Goal: Information Seeking & Learning: Learn about a topic

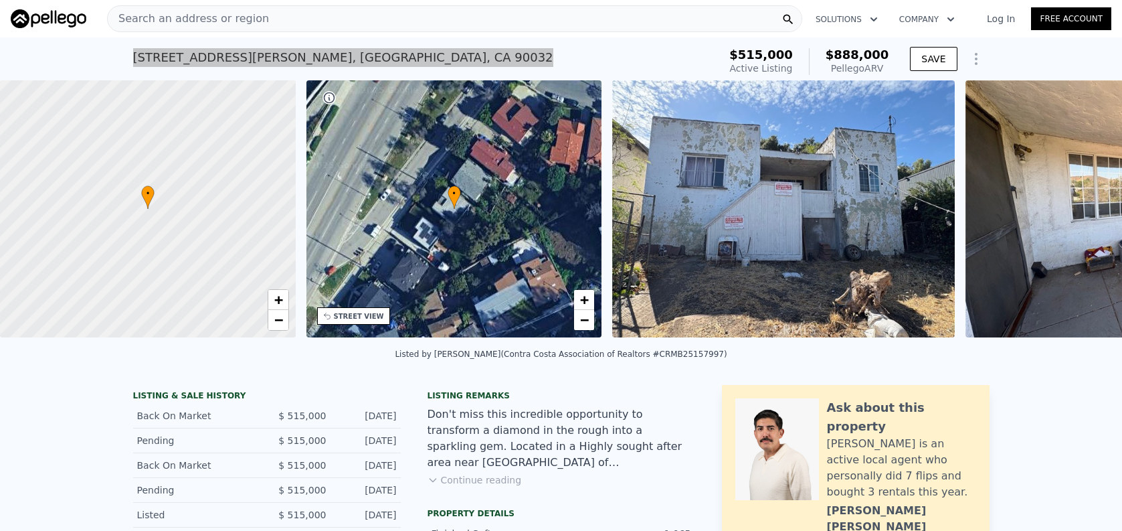
scroll to position [0, 5]
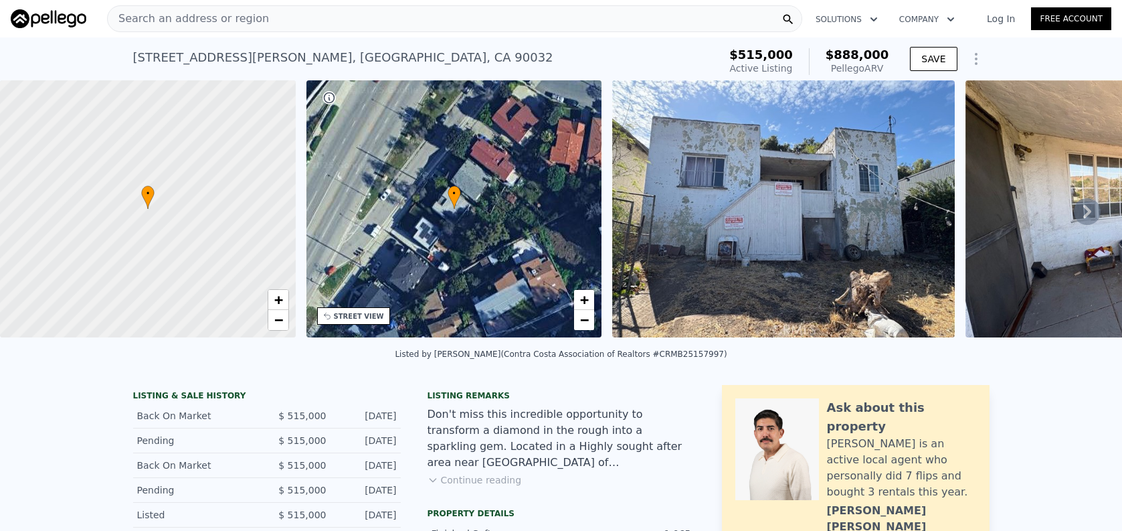
click at [329, 28] on div "Search an address or region" at bounding box center [454, 18] width 695 height 27
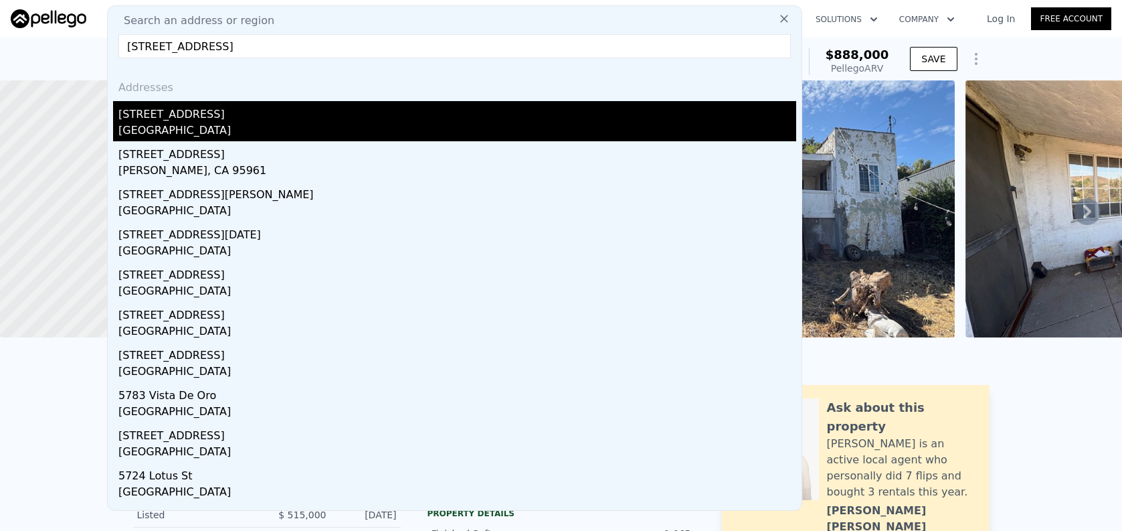
type input "[STREET_ADDRESS]"
click at [366, 129] on div "[GEOGRAPHIC_DATA]" at bounding box center [457, 131] width 678 height 19
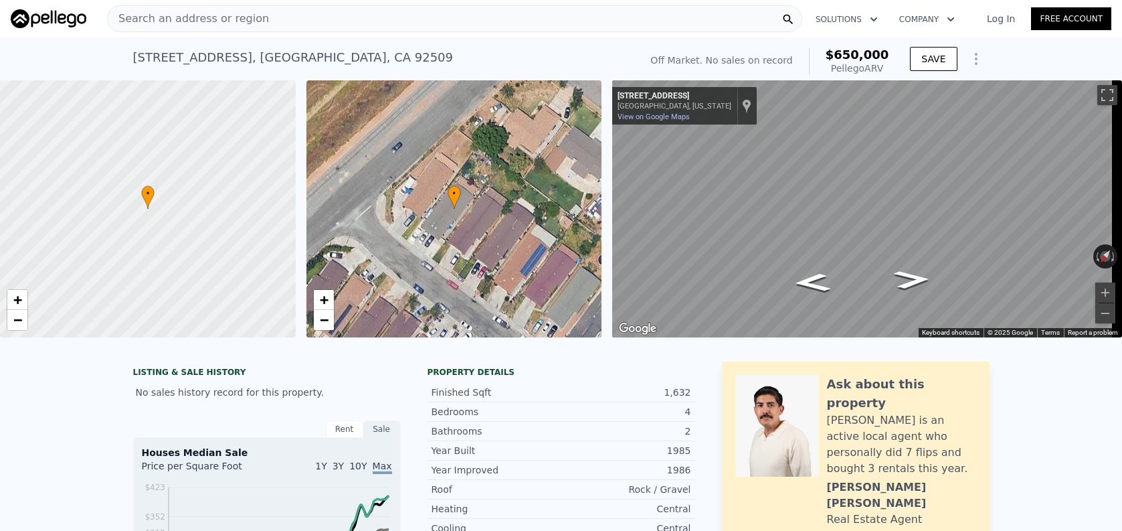
click at [321, 25] on div "Search an address or region" at bounding box center [454, 18] width 695 height 27
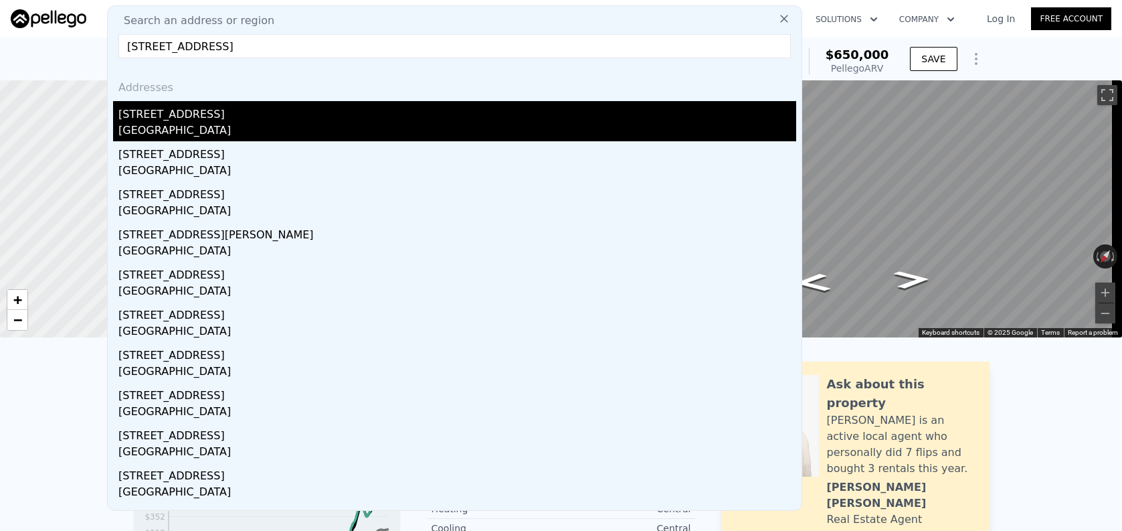
type input "[STREET_ADDRESS]"
click at [329, 121] on div "[STREET_ADDRESS]" at bounding box center [457, 111] width 678 height 21
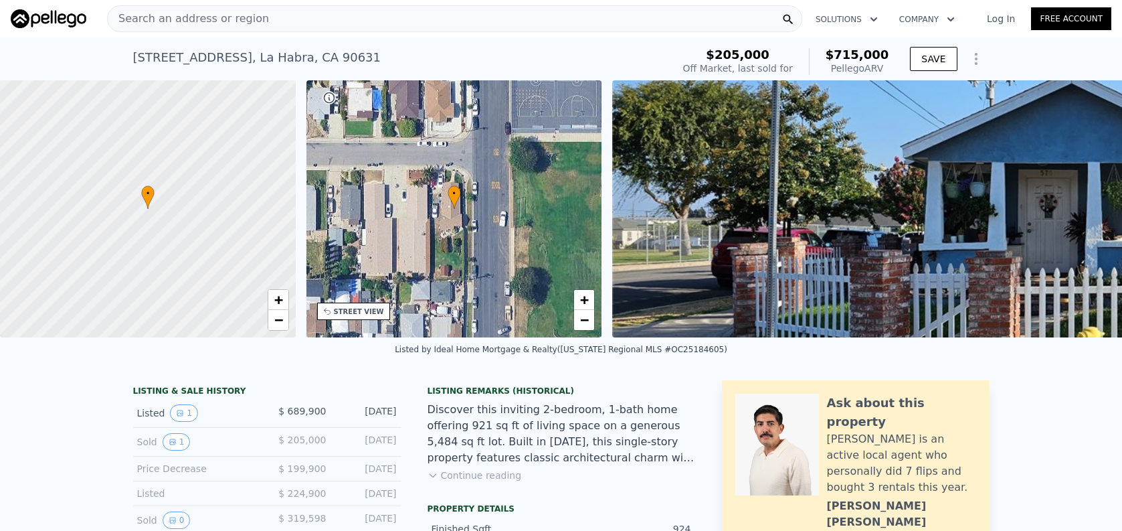
click at [398, 34] on div "Search an address or region Solutions Company Open main menu Log In Free Account" at bounding box center [561, 19] width 1101 height 32
click at [396, 25] on div "Search an address or region" at bounding box center [454, 18] width 695 height 27
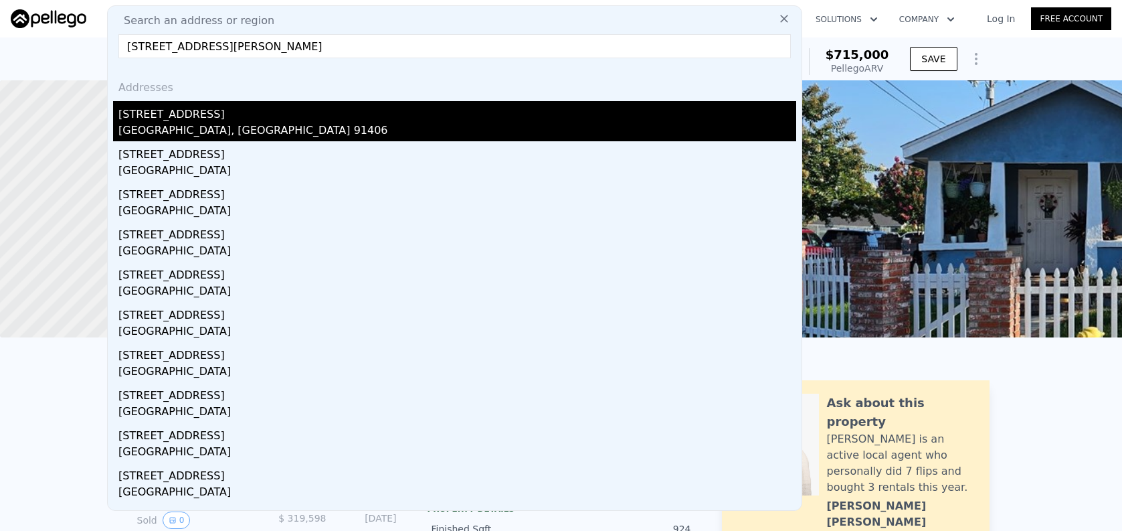
type input "[STREET_ADDRESS][PERSON_NAME]"
click at [418, 112] on div "[STREET_ADDRESS]" at bounding box center [457, 111] width 678 height 21
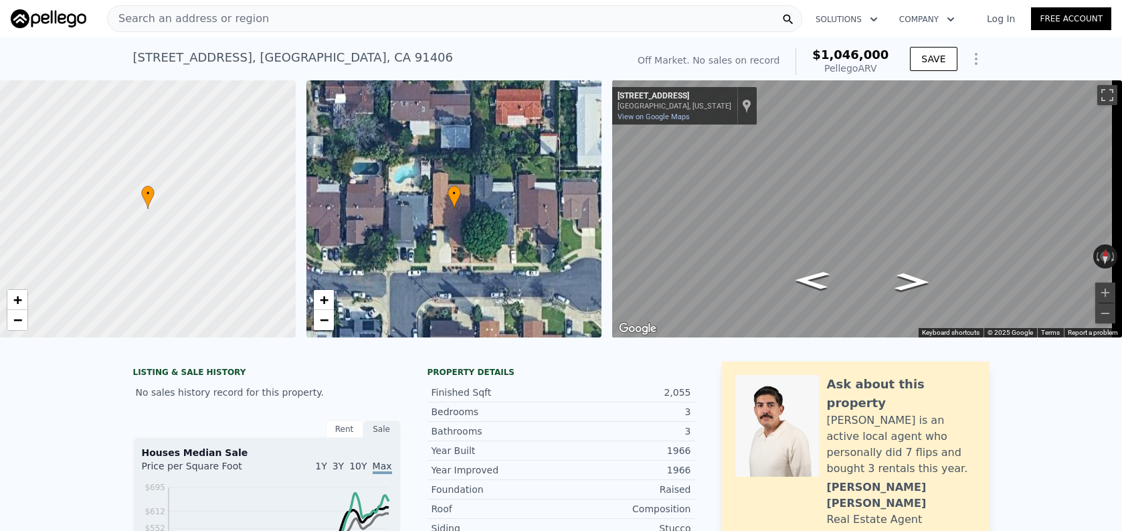
click at [523, 14] on div "Search an address or region" at bounding box center [454, 18] width 695 height 27
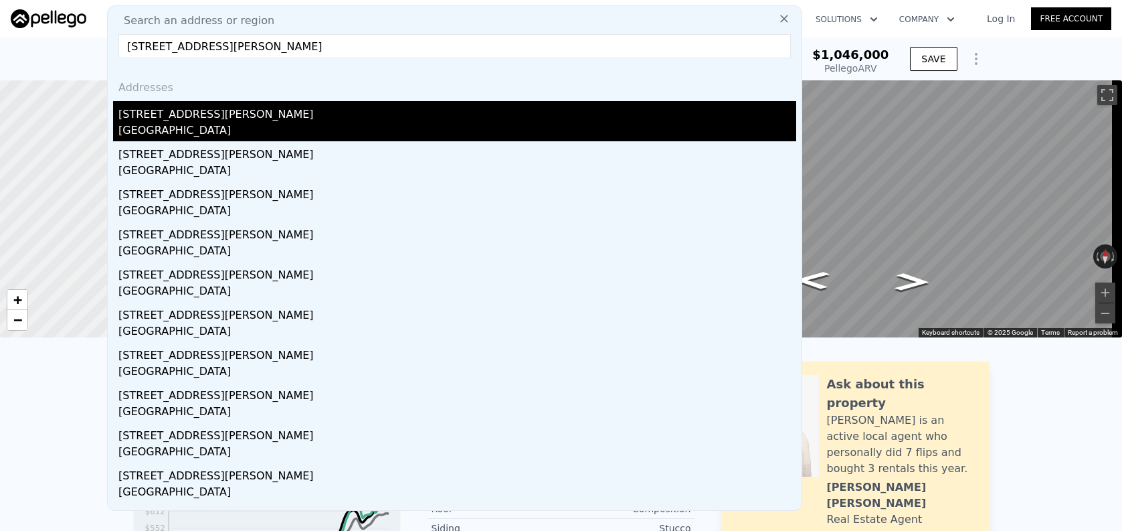
type input "[STREET_ADDRESS][PERSON_NAME]"
click at [566, 128] on div "[GEOGRAPHIC_DATA]" at bounding box center [457, 131] width 678 height 19
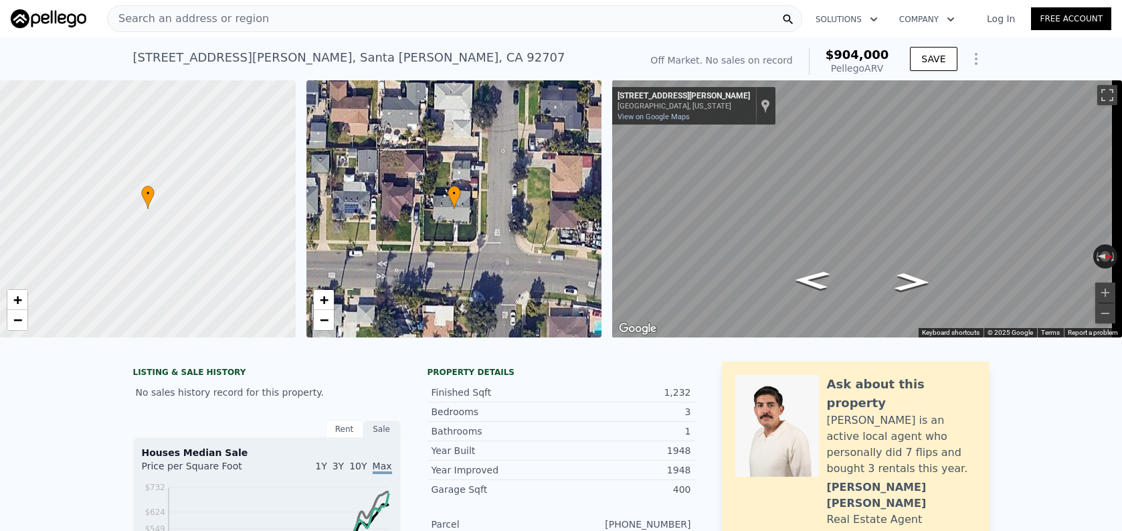
click at [369, 29] on div "Search an address or region" at bounding box center [454, 18] width 695 height 27
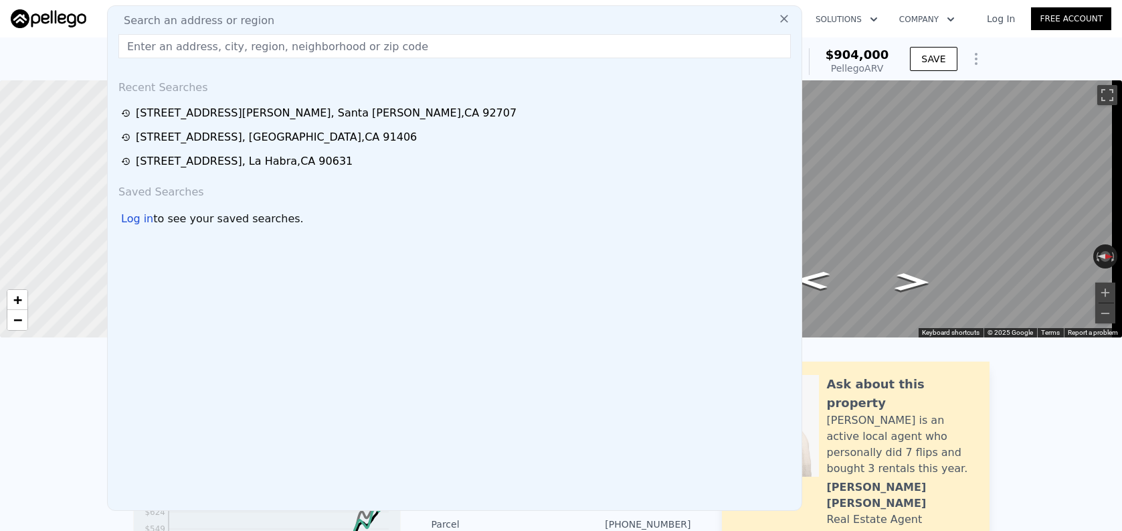
click at [369, 29] on div "Search an address or region Recent Searches [STREET_ADDRESS][PERSON_NAME] [STRE…" at bounding box center [454, 257] width 695 height 505
click at [371, 46] on input "text" at bounding box center [454, 46] width 673 height 24
paste input "[STREET_ADDRESS][PERSON_NAME]"
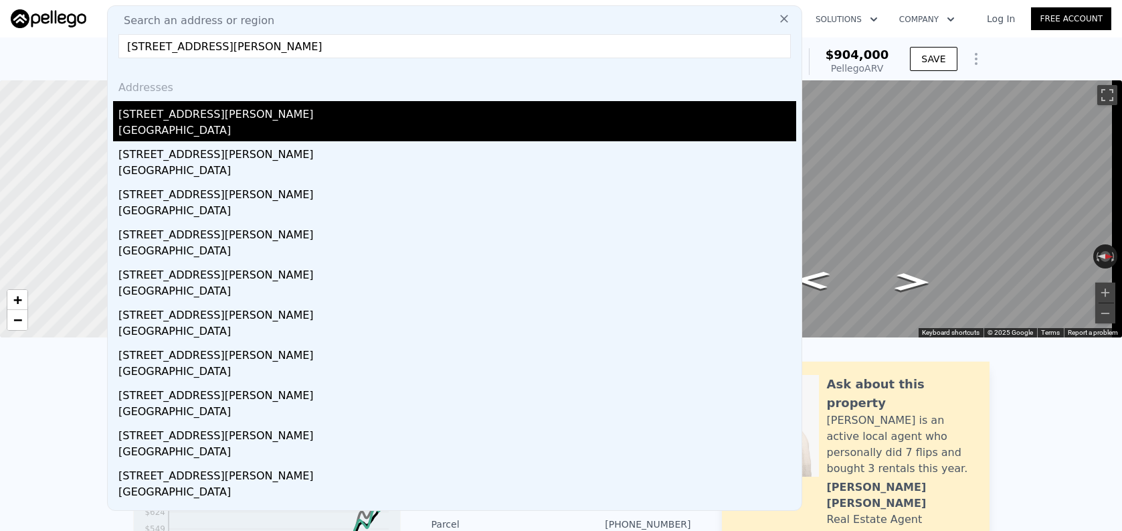
type input "[STREET_ADDRESS][PERSON_NAME]"
click at [361, 125] on div "[GEOGRAPHIC_DATA]" at bounding box center [457, 131] width 678 height 19
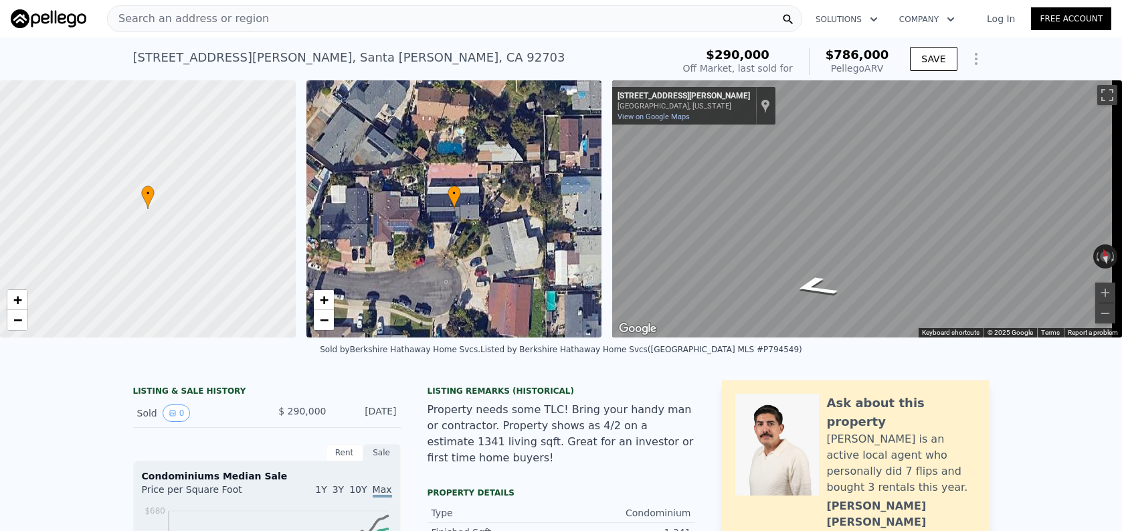
click at [359, 21] on div "Search an address or region" at bounding box center [454, 18] width 695 height 27
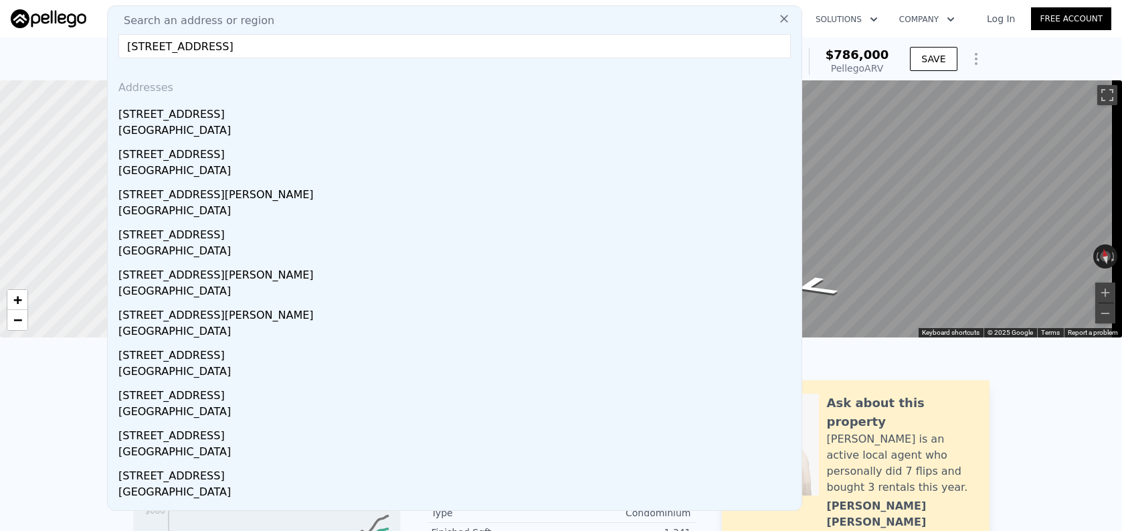
type input "[STREET_ADDRESS]"
click at [508, 109] on div "[STREET_ADDRESS]" at bounding box center [457, 111] width 678 height 21
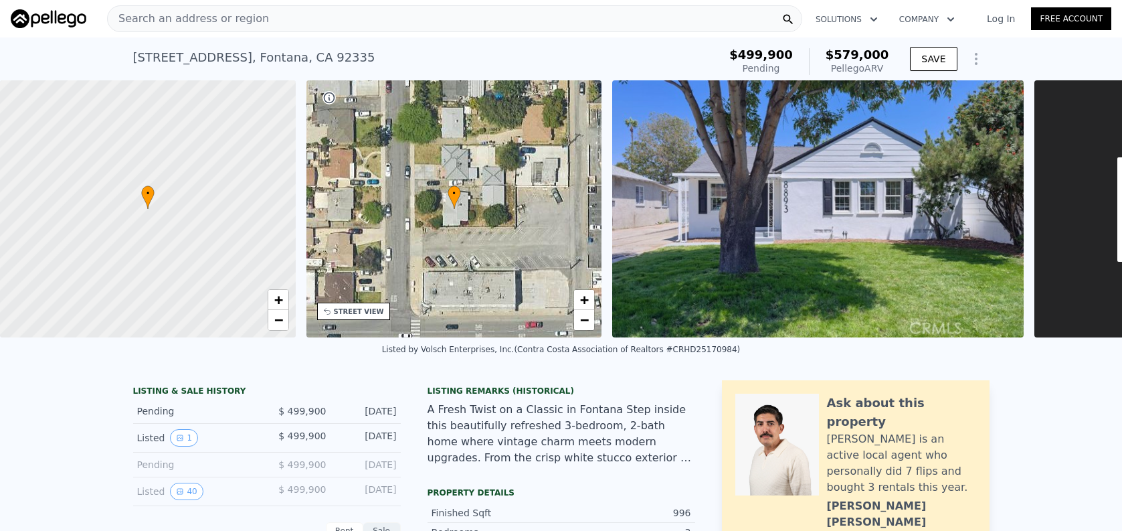
click at [280, 9] on div "Search an address or region" at bounding box center [454, 18] width 695 height 27
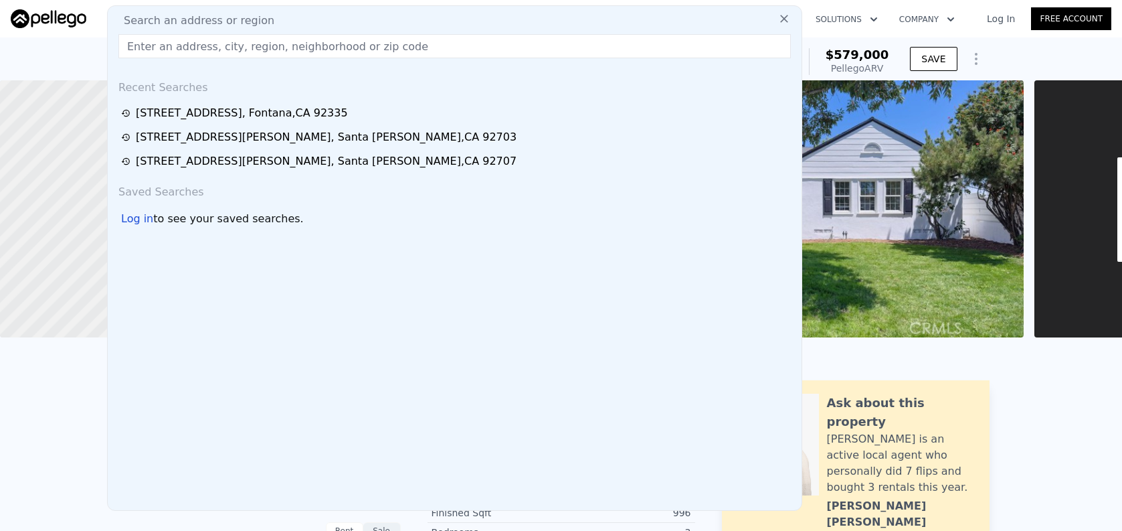
click at [286, 35] on input "text" at bounding box center [454, 46] width 673 height 24
paste input "[STREET_ADDRESS][PERSON_NAME]"
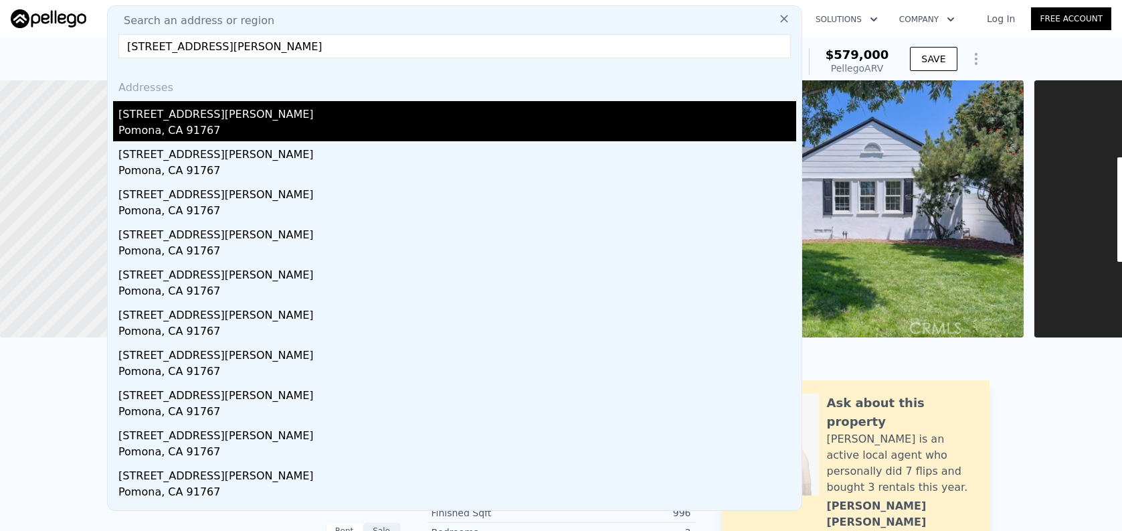
type input "[STREET_ADDRESS][PERSON_NAME]"
click at [340, 109] on div "[STREET_ADDRESS][PERSON_NAME]" at bounding box center [457, 111] width 678 height 21
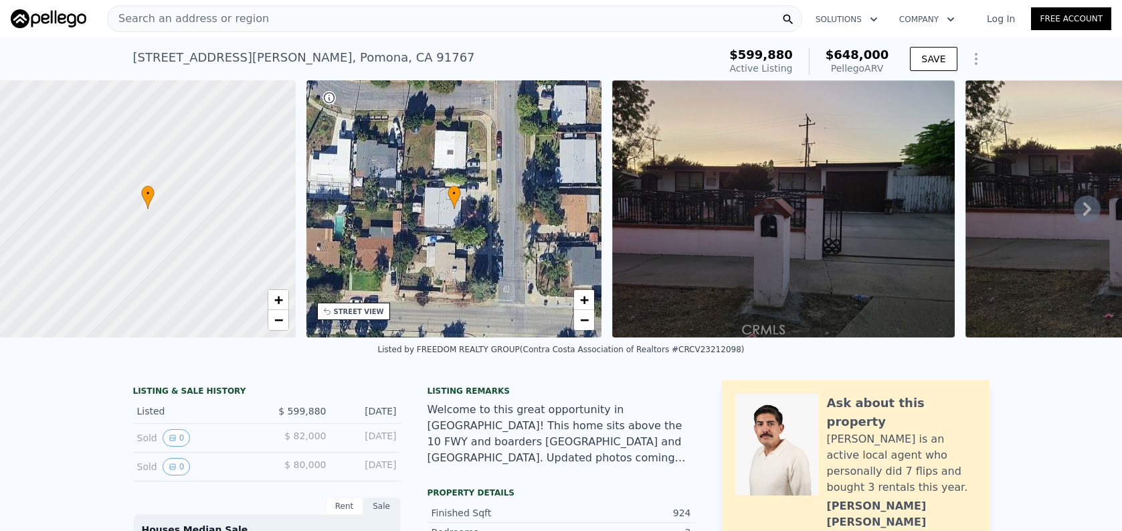
click at [524, 23] on div "Search an address or region" at bounding box center [454, 18] width 695 height 27
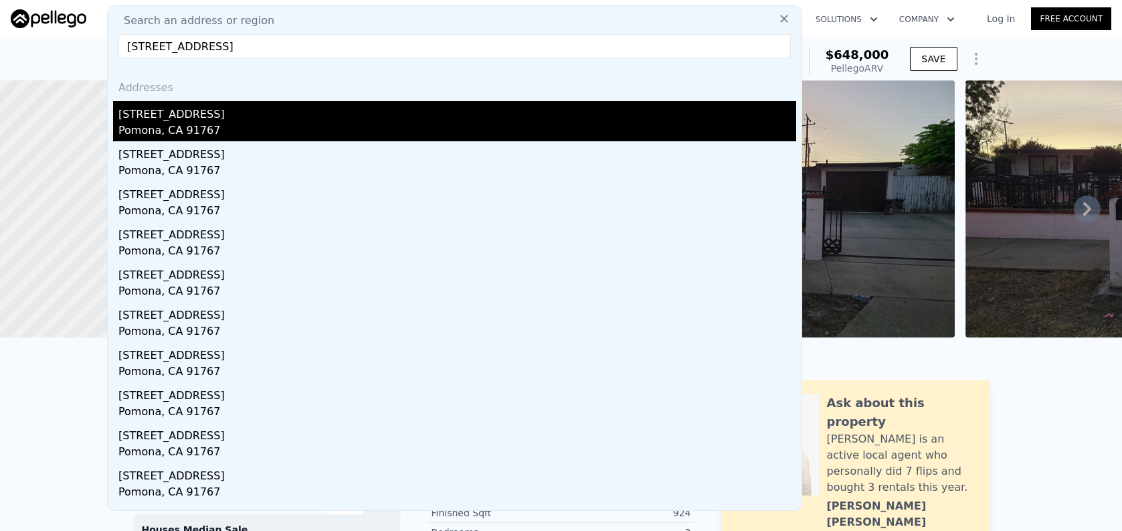
type input "[STREET_ADDRESS]"
click at [579, 109] on div "[STREET_ADDRESS]" at bounding box center [457, 111] width 678 height 21
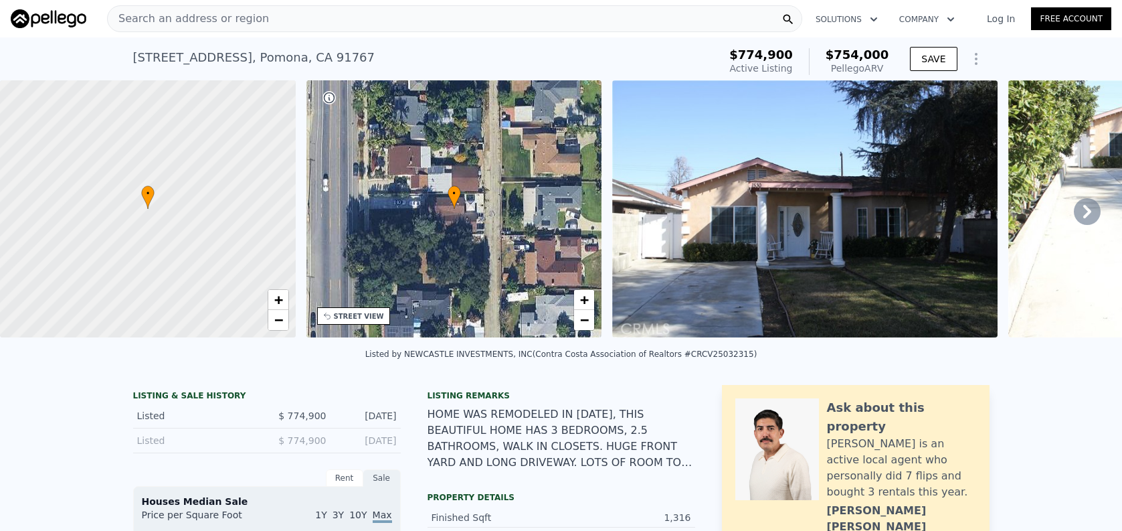
click at [284, 28] on div "Search an address or region" at bounding box center [454, 18] width 695 height 27
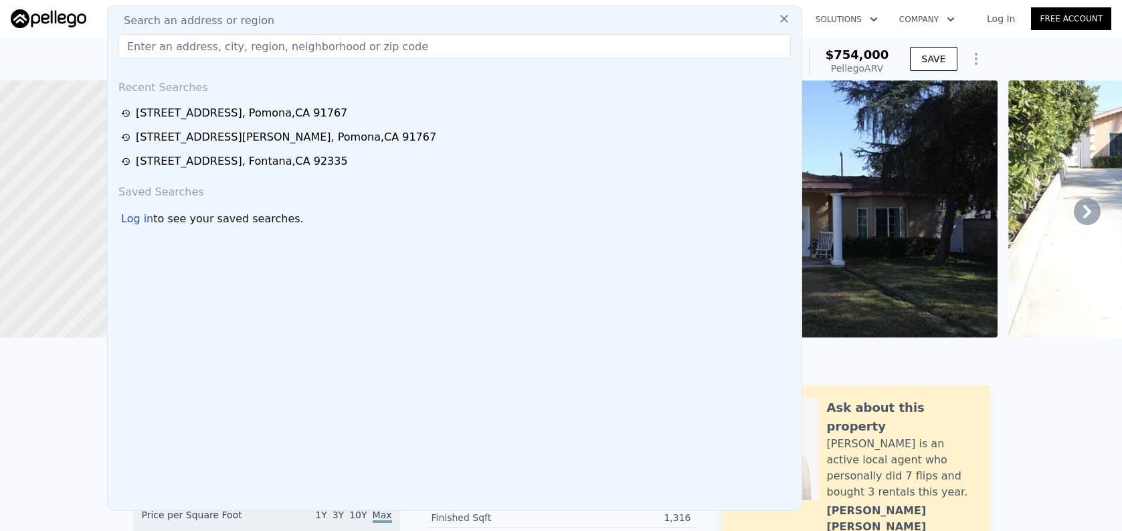
click at [288, 40] on input "text" at bounding box center [454, 46] width 673 height 24
paste input "[STREET_ADDRESS]"
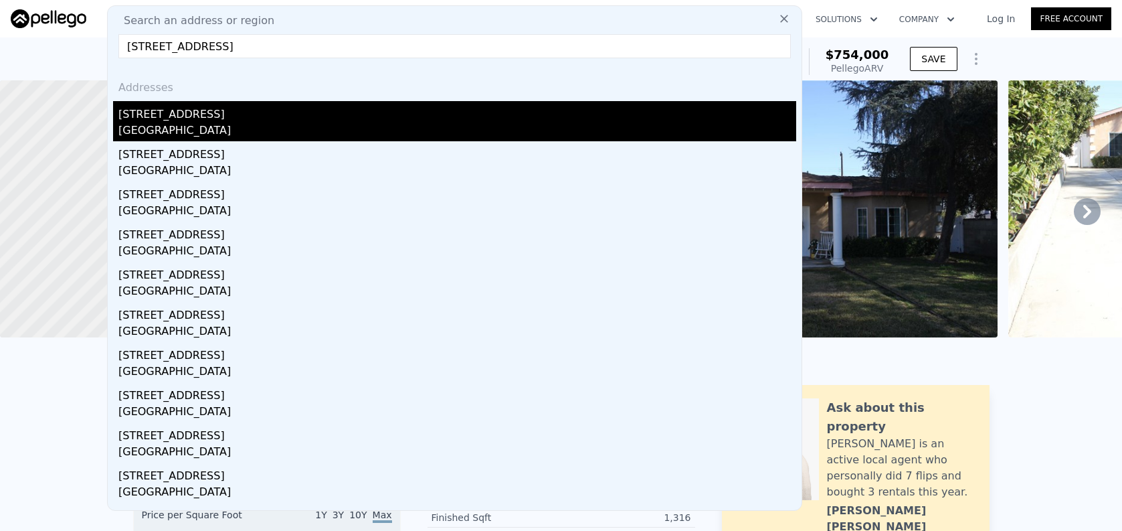
type input "[STREET_ADDRESS]"
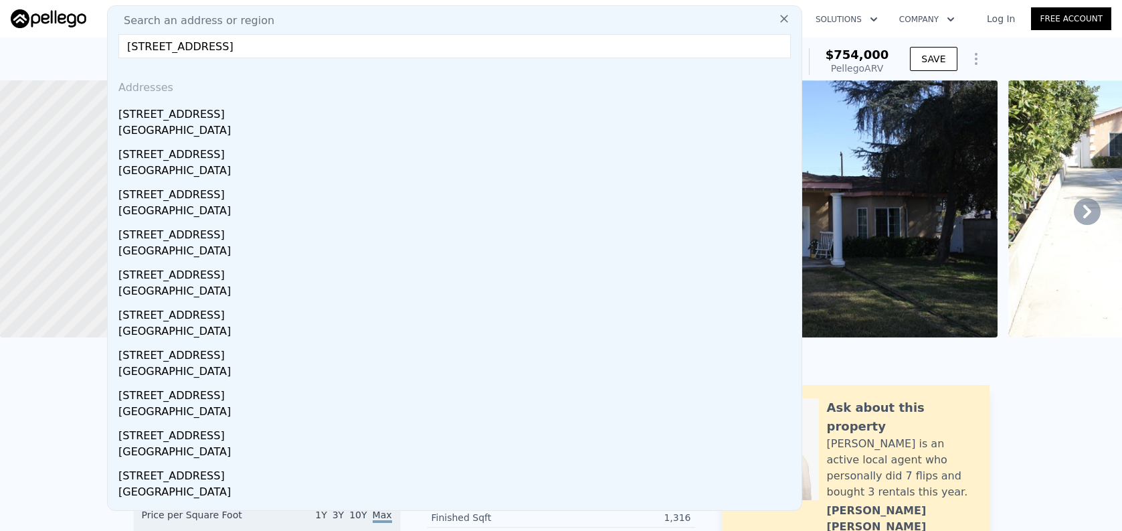
click at [325, 110] on div "[STREET_ADDRESS]" at bounding box center [457, 111] width 678 height 21
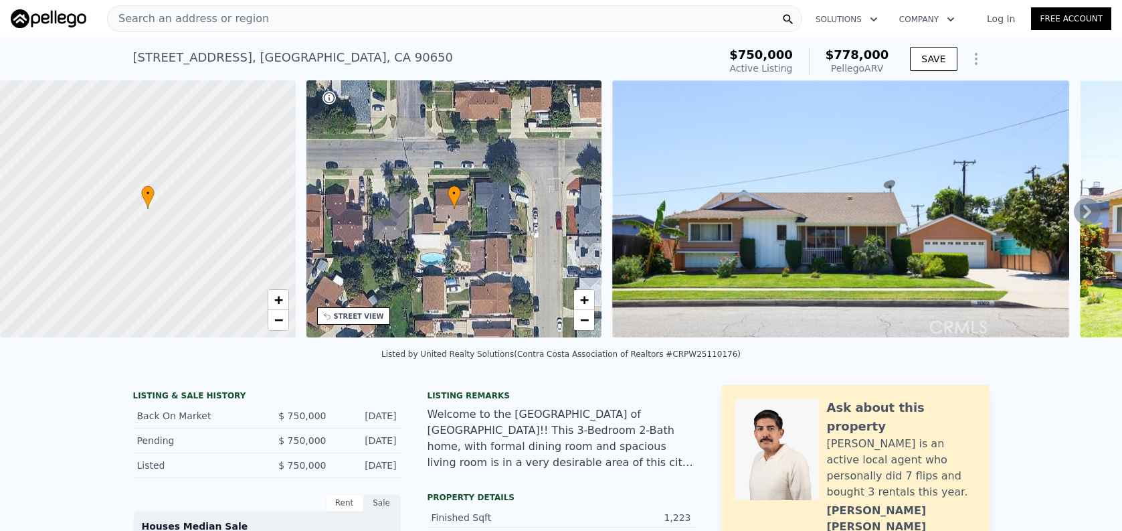
click at [376, 28] on div "Search an address or region" at bounding box center [454, 18] width 695 height 27
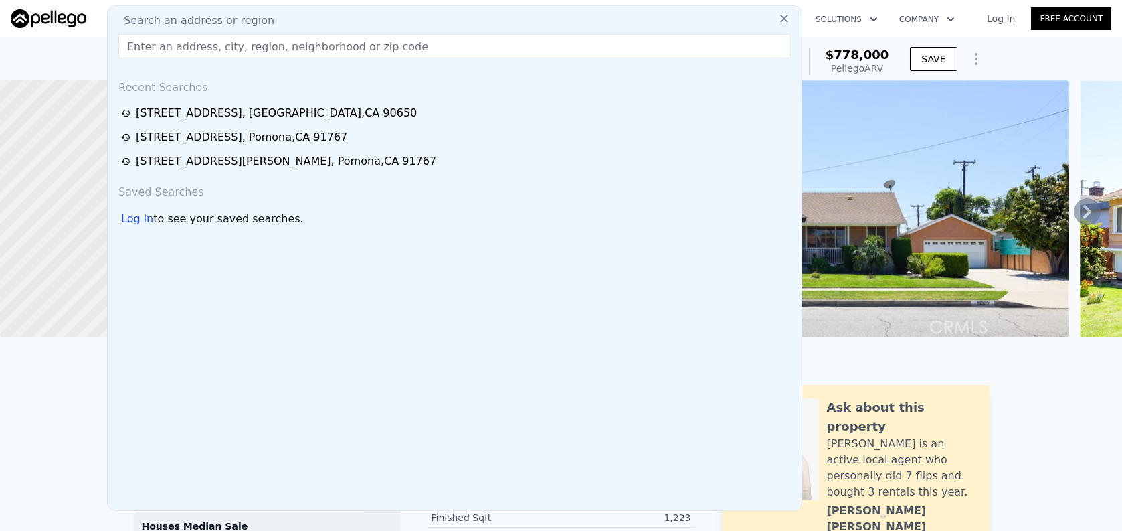
paste input "[STREET_ADDRESS][PERSON_NAME]"
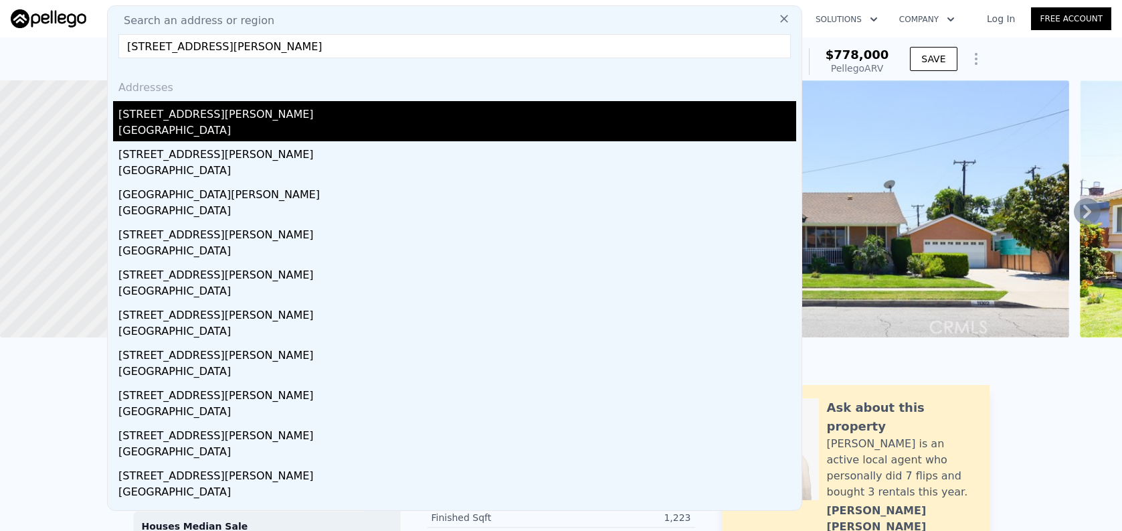
type input "[STREET_ADDRESS][PERSON_NAME]"
click at [418, 126] on div "[GEOGRAPHIC_DATA]" at bounding box center [457, 131] width 678 height 19
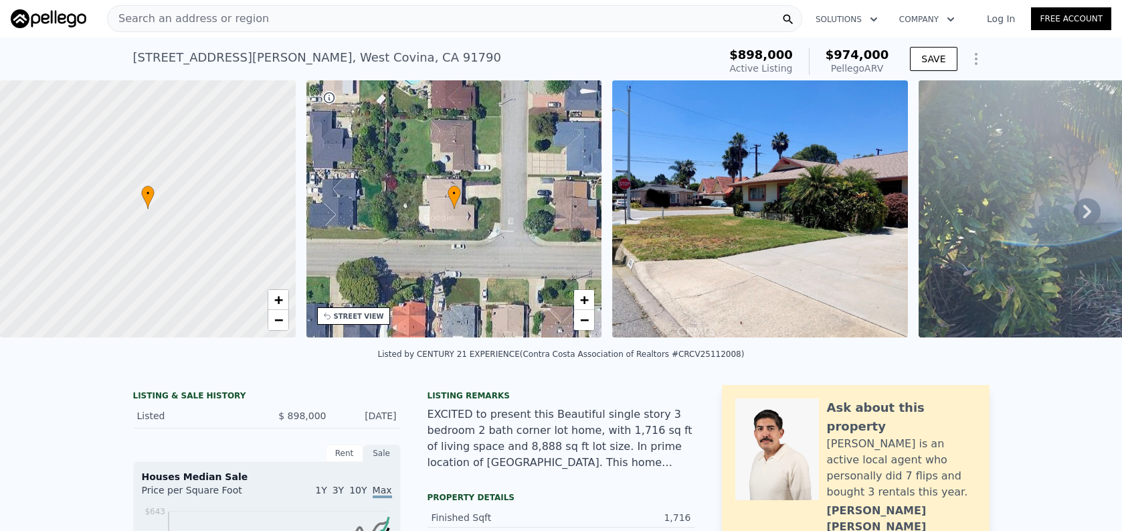
click at [492, 23] on div "Search an address or region" at bounding box center [454, 18] width 695 height 27
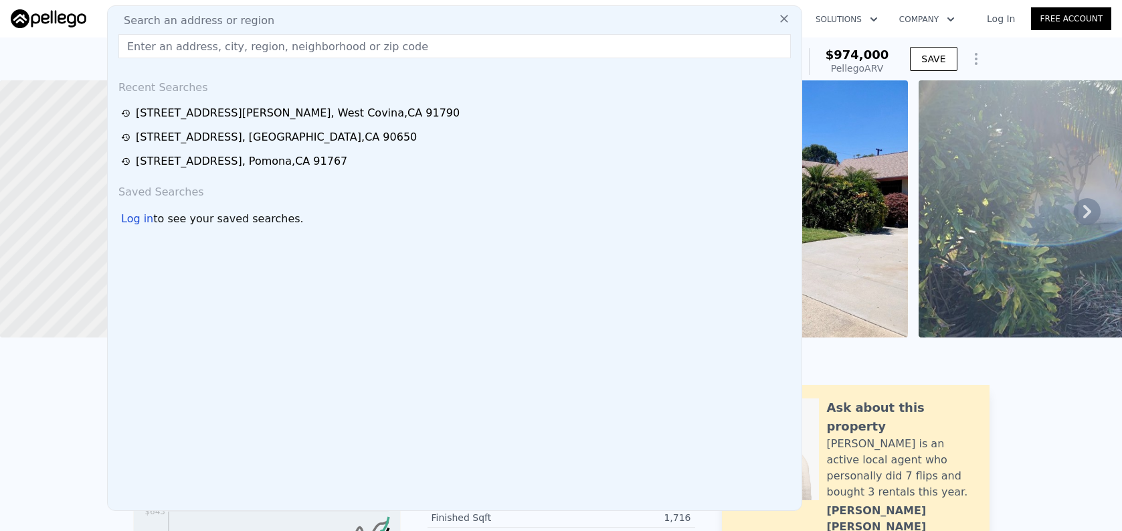
click at [496, 35] on input "text" at bounding box center [454, 46] width 673 height 24
paste input "[STREET_ADDRESS]"
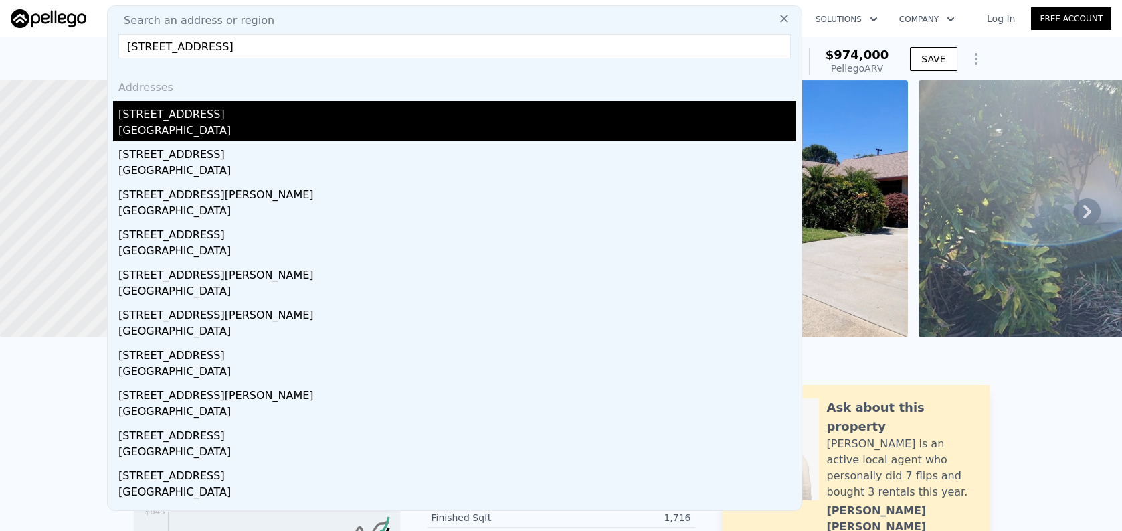
type input "[STREET_ADDRESS]"
click at [477, 117] on div "[STREET_ADDRESS]" at bounding box center [457, 111] width 678 height 21
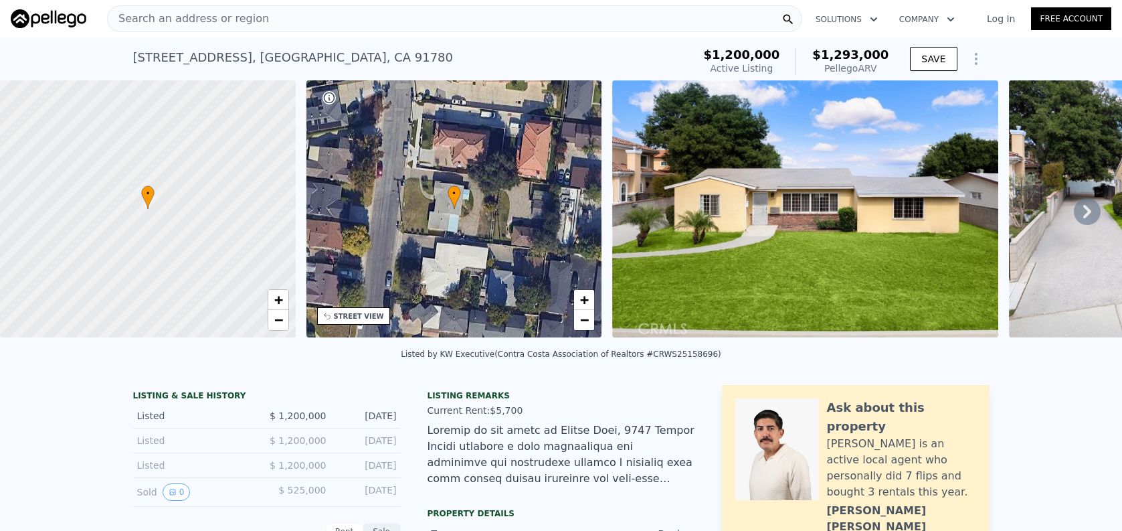
click at [604, 27] on div "Search an address or region" at bounding box center [454, 18] width 695 height 27
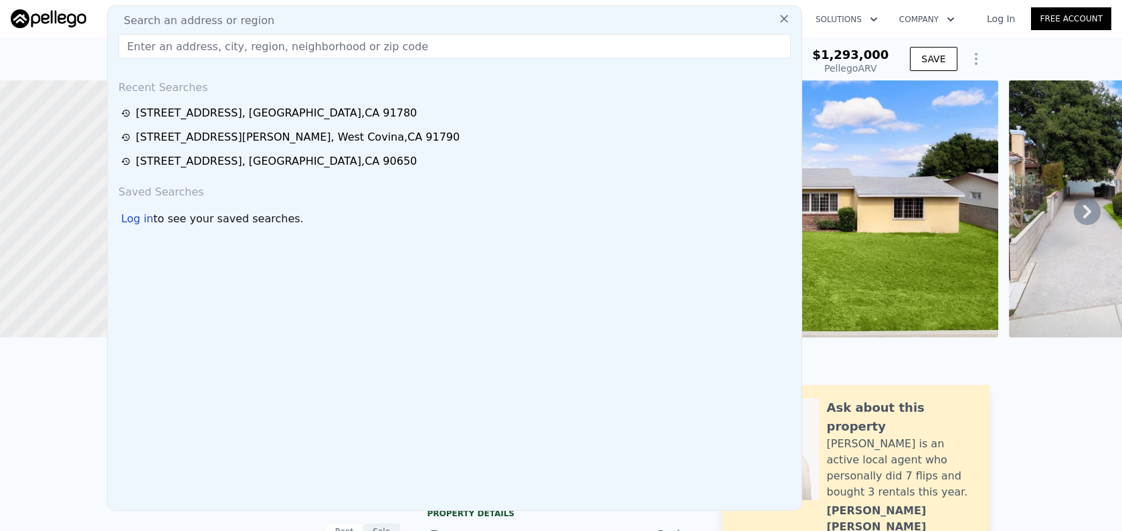
click at [607, 44] on input "text" at bounding box center [454, 46] width 673 height 24
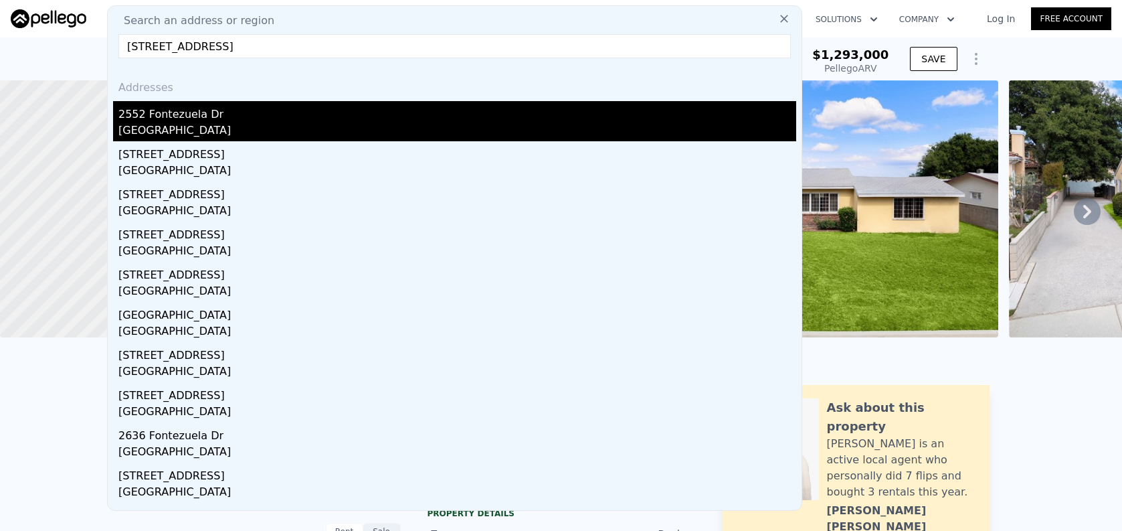
type input "[STREET_ADDRESS]"
click at [626, 129] on div "[GEOGRAPHIC_DATA]" at bounding box center [457, 131] width 678 height 19
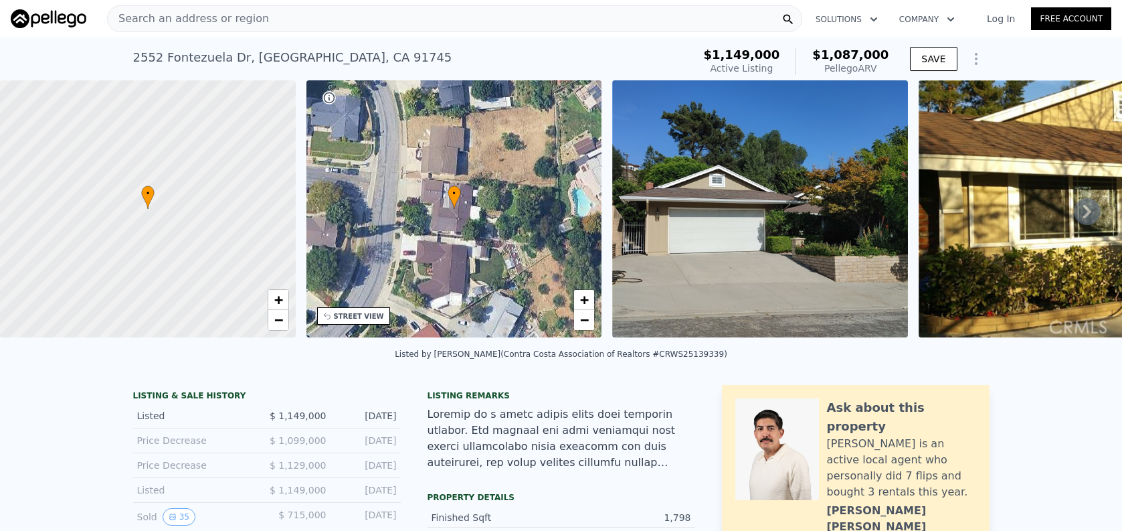
click at [135, 23] on span "Search an address or region" at bounding box center [188, 19] width 161 height 16
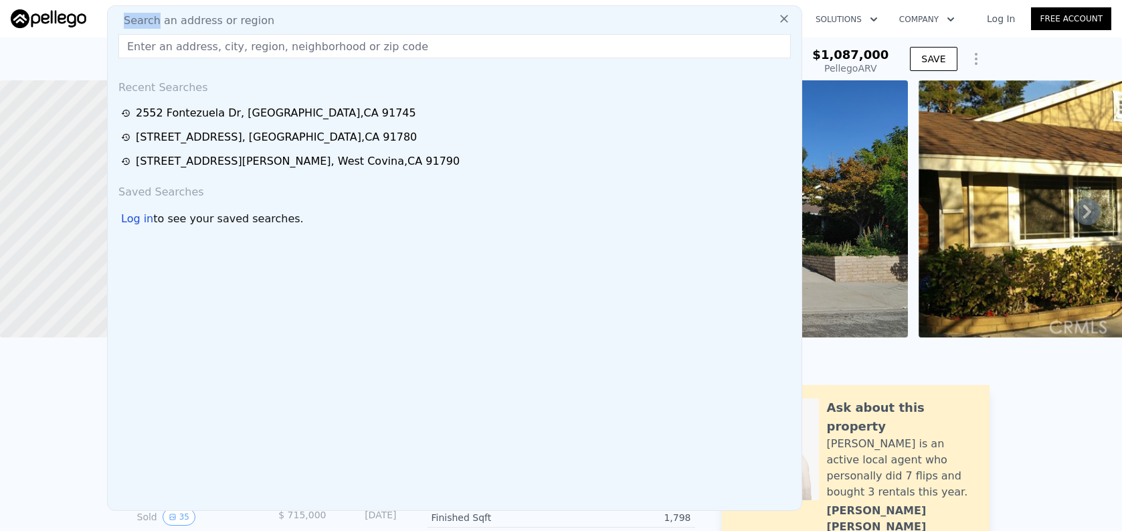
click at [135, 23] on span "Search an address or region" at bounding box center [193, 21] width 161 height 16
click at [160, 44] on input "text" at bounding box center [454, 46] width 673 height 24
paste input "[STREET_ADDRESS]"
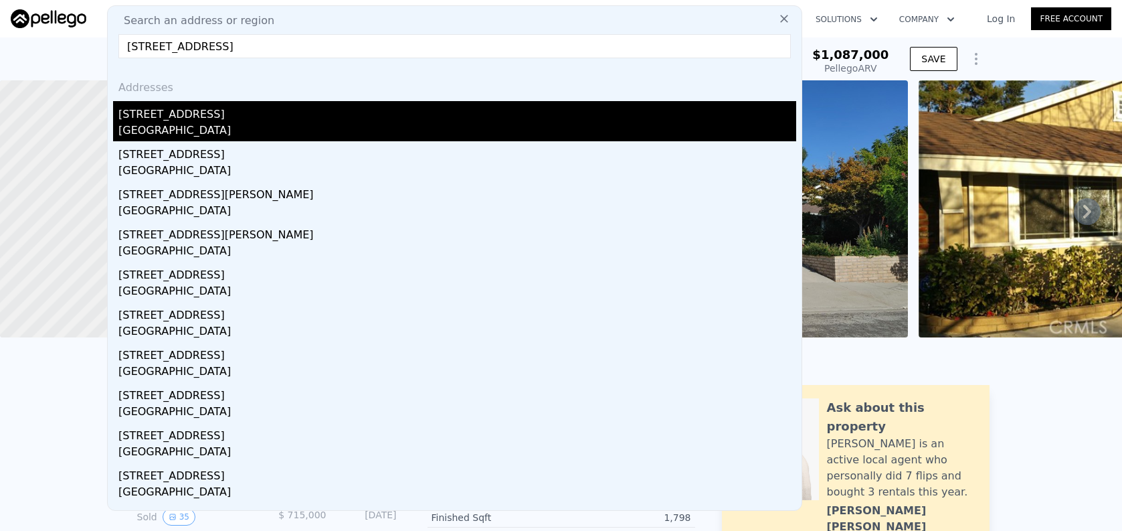
type input "[STREET_ADDRESS]"
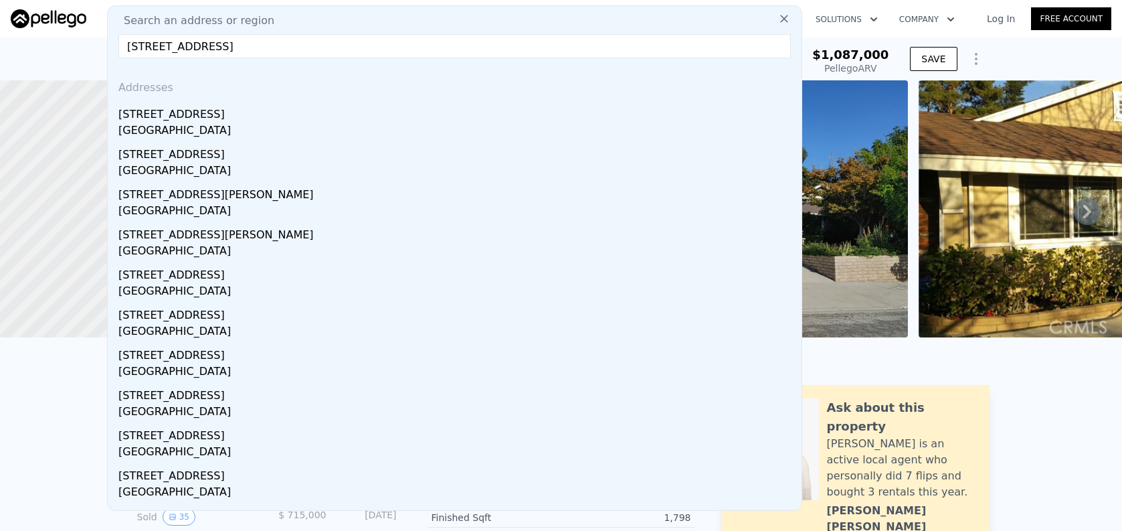
drag, startPoint x: 183, startPoint y: 118, endPoint x: 1110, endPoint y: 175, distance: 928.0
click at [183, 118] on div "[STREET_ADDRESS]" at bounding box center [457, 111] width 678 height 21
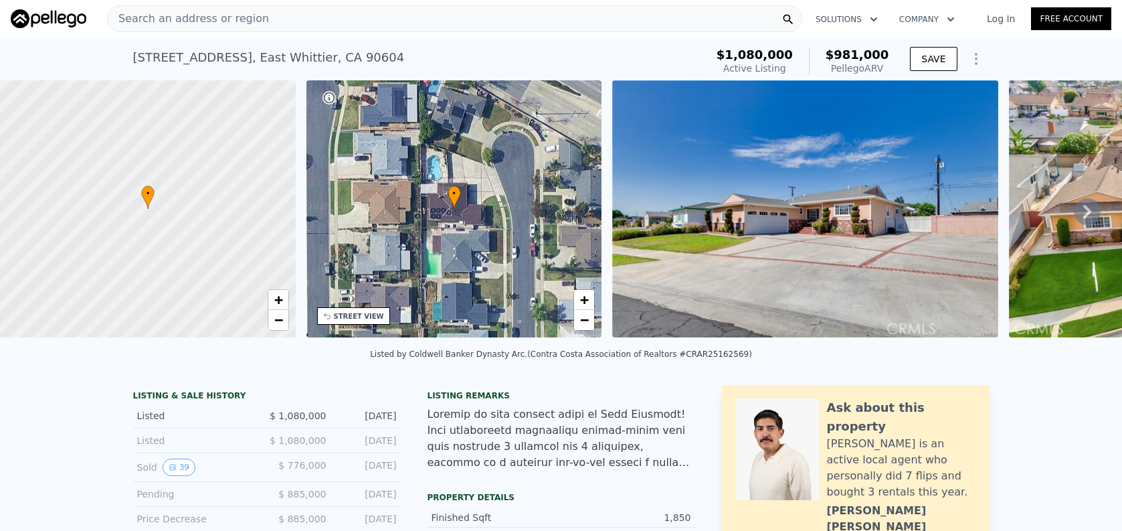
click at [181, 17] on span "Search an address or region" at bounding box center [188, 19] width 161 height 16
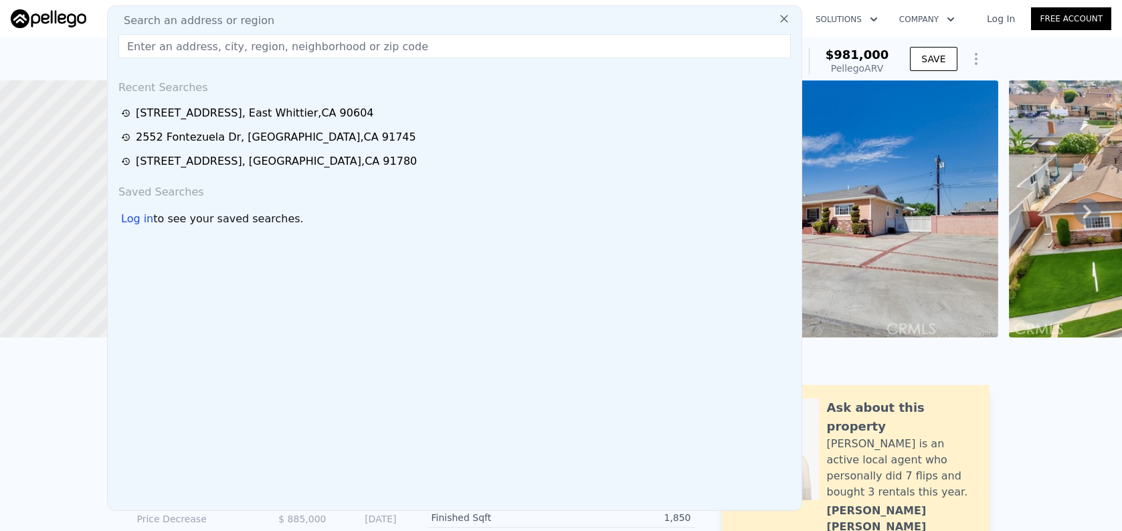
click at [189, 35] on input "text" at bounding box center [454, 46] width 673 height 24
paste input "[STREET_ADDRESS][PERSON_NAME][PERSON_NAME]"
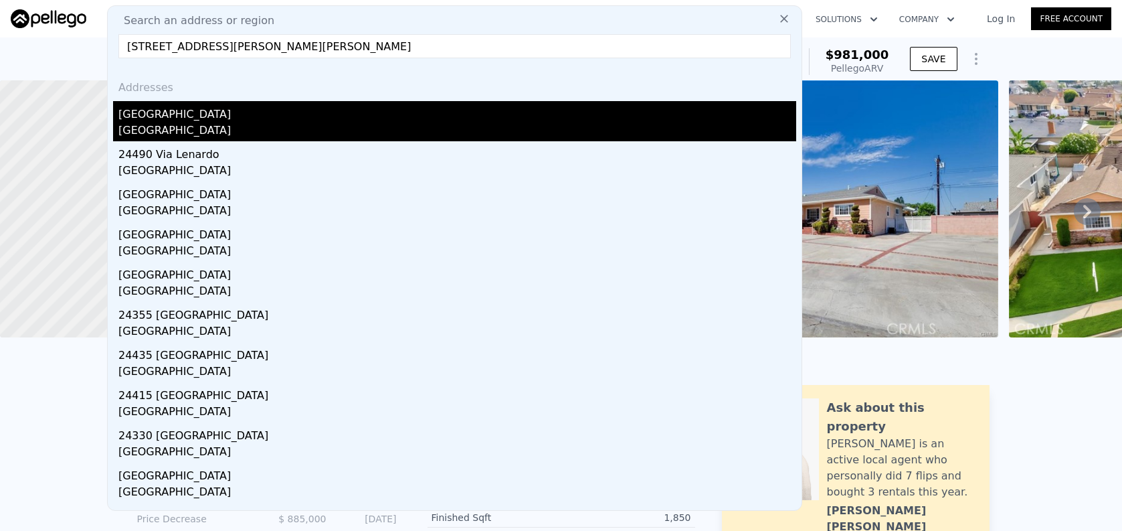
type input "[STREET_ADDRESS][PERSON_NAME][PERSON_NAME]"
click at [228, 108] on div "[GEOGRAPHIC_DATA]" at bounding box center [457, 111] width 678 height 21
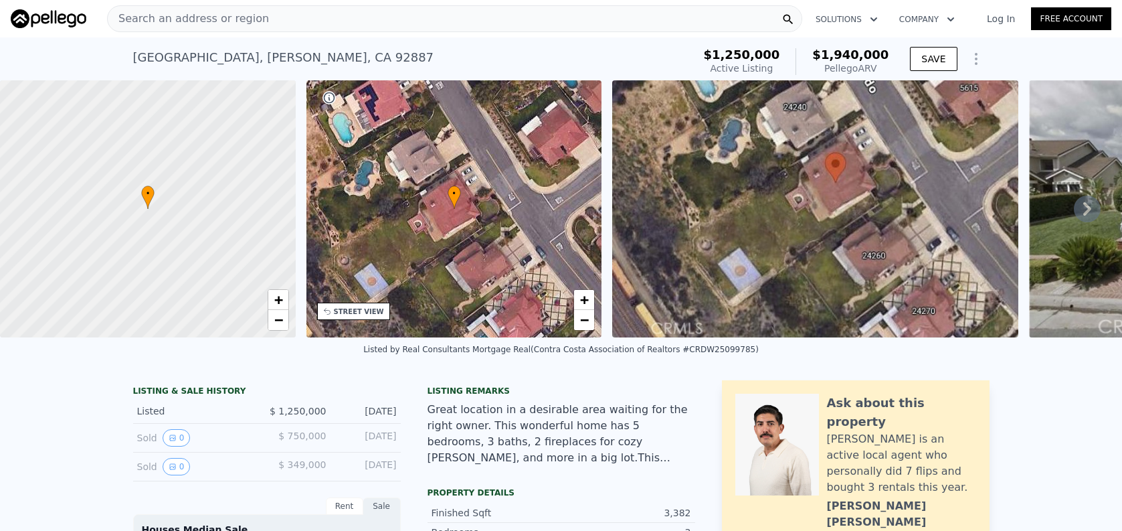
click at [464, 25] on div "Search an address or region" at bounding box center [454, 18] width 695 height 27
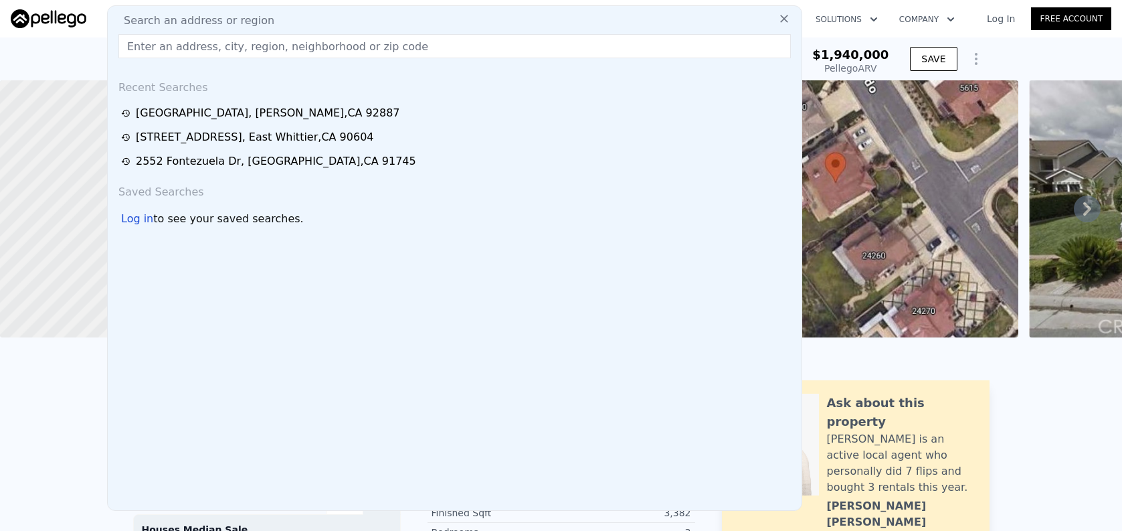
click at [514, 55] on input "text" at bounding box center [454, 46] width 673 height 24
paste input "[STREET_ADDRESS][PERSON_NAME]"
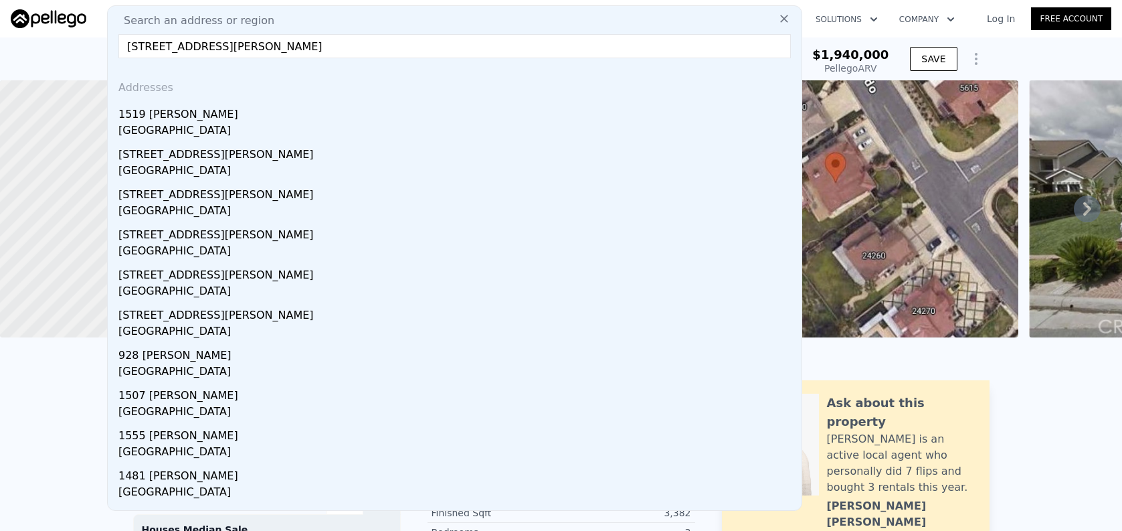
type input "[STREET_ADDRESS][PERSON_NAME]"
click at [416, 107] on div "1519 [PERSON_NAME]" at bounding box center [457, 111] width 678 height 21
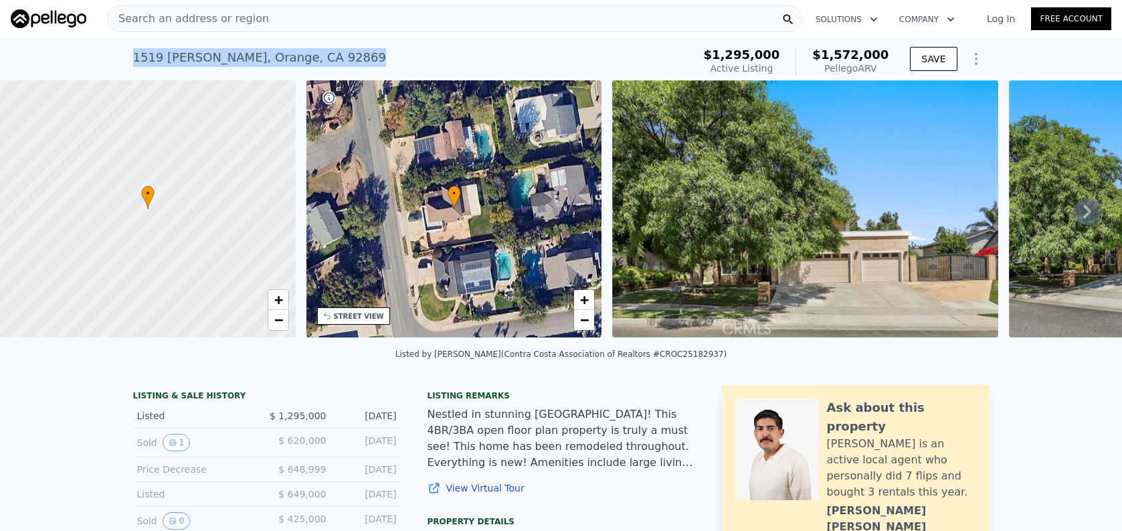
drag, startPoint x: 300, startPoint y: 54, endPoint x: 126, endPoint y: 50, distance: 174.1
click at [126, 50] on div "[STREET_ADDRESS][PERSON_NAME] Active at $1.295m (~ARV $1.572m ) $1,295,000 Acti…" at bounding box center [561, 58] width 1122 height 43
copy div "[STREET_ADDRESS][PERSON_NAME]"
click at [402, 22] on div "Search an address or region" at bounding box center [454, 18] width 695 height 27
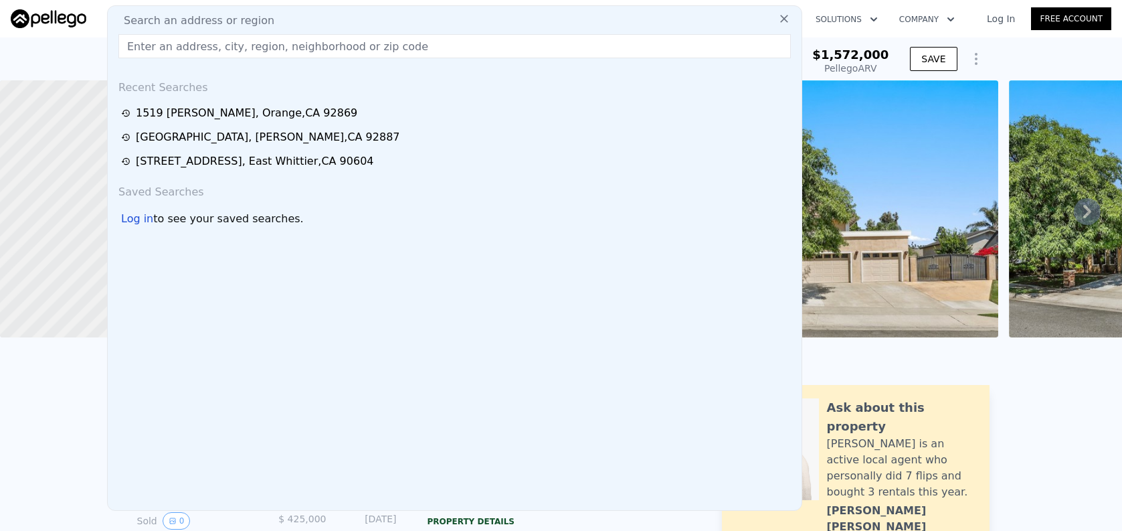
click at [402, 43] on input "text" at bounding box center [454, 46] width 673 height 24
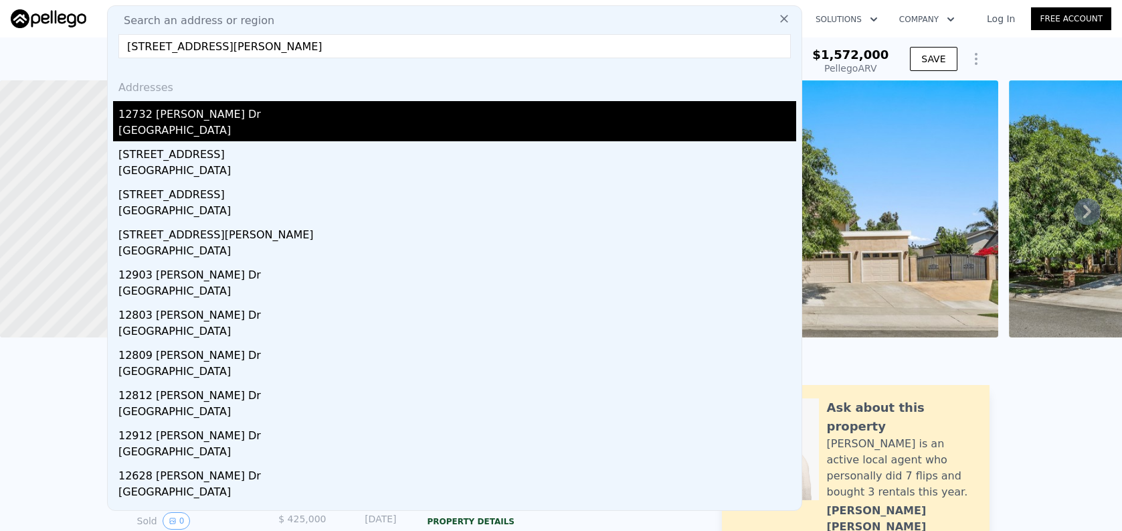
type input "[STREET_ADDRESS][PERSON_NAME]"
click at [349, 135] on div "[GEOGRAPHIC_DATA]" at bounding box center [457, 131] width 678 height 19
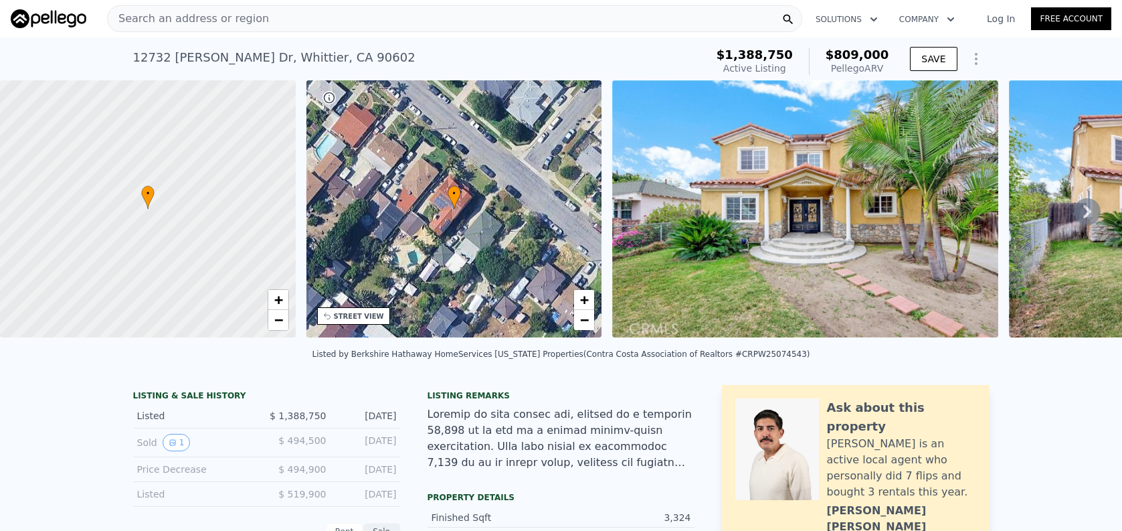
click at [450, 30] on div "Search an address or region" at bounding box center [454, 18] width 695 height 27
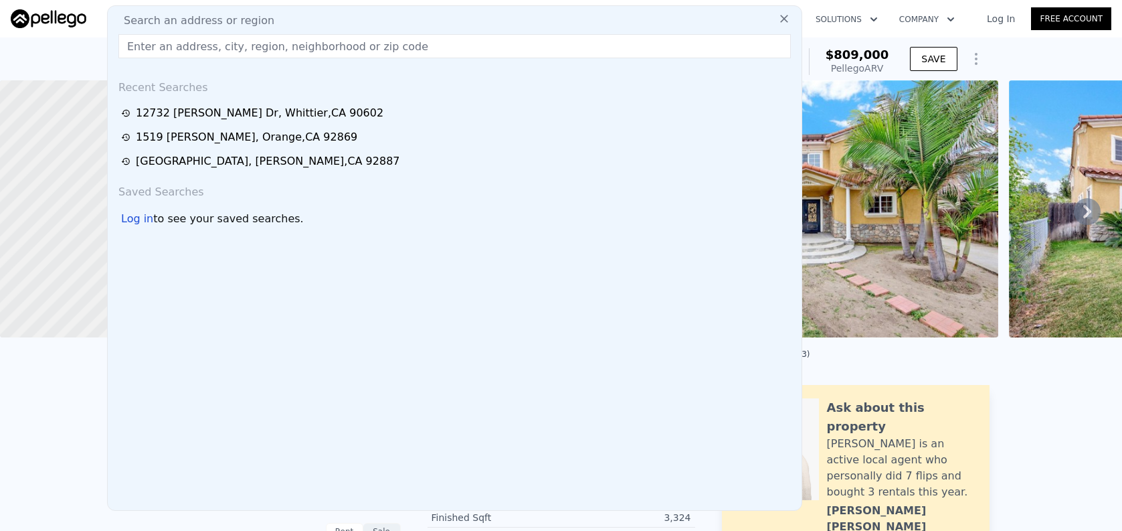
click at [451, 51] on input "text" at bounding box center [454, 46] width 673 height 24
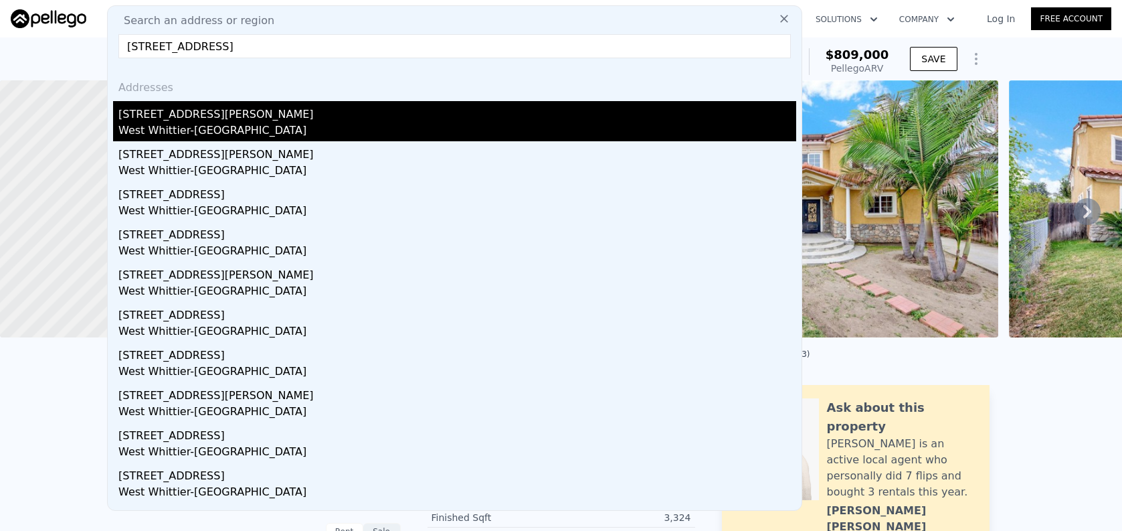
type input "[STREET_ADDRESS]"
click at [420, 118] on div "[STREET_ADDRESS][PERSON_NAME]" at bounding box center [457, 111] width 678 height 21
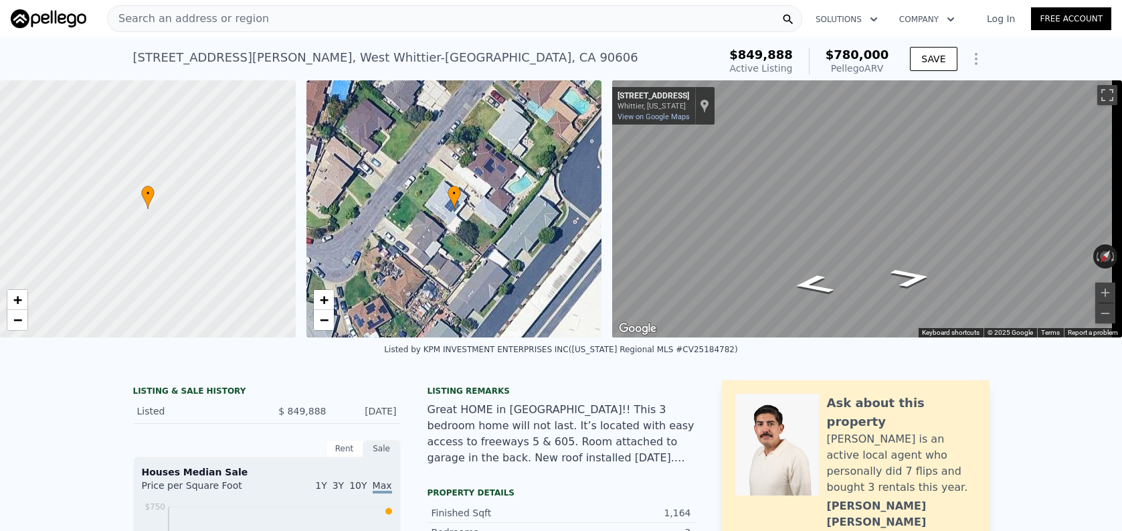
click at [353, 20] on div "Search an address or region" at bounding box center [454, 18] width 695 height 27
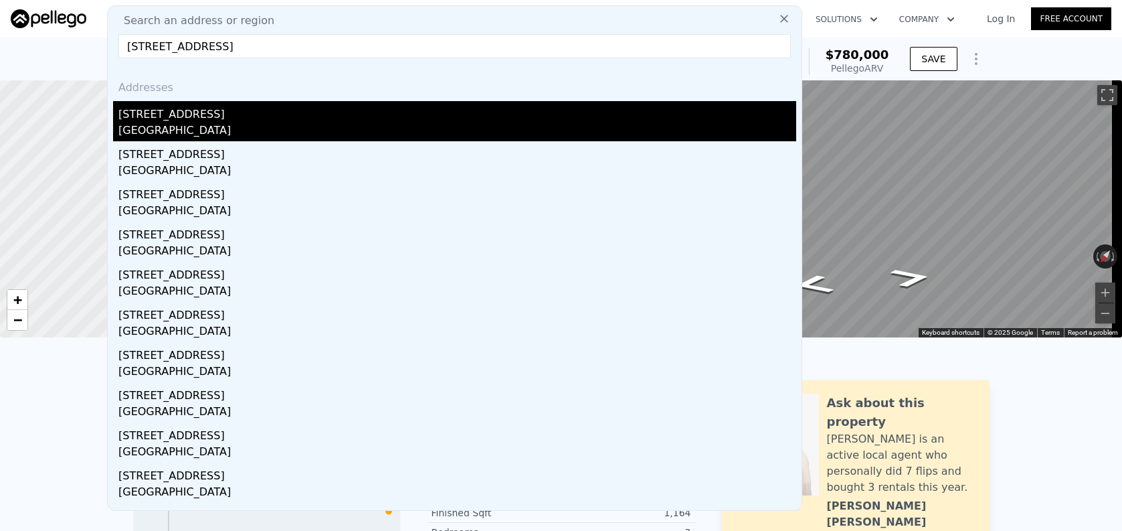
type input "[STREET_ADDRESS]"
click at [163, 126] on div "[GEOGRAPHIC_DATA]" at bounding box center [457, 131] width 678 height 19
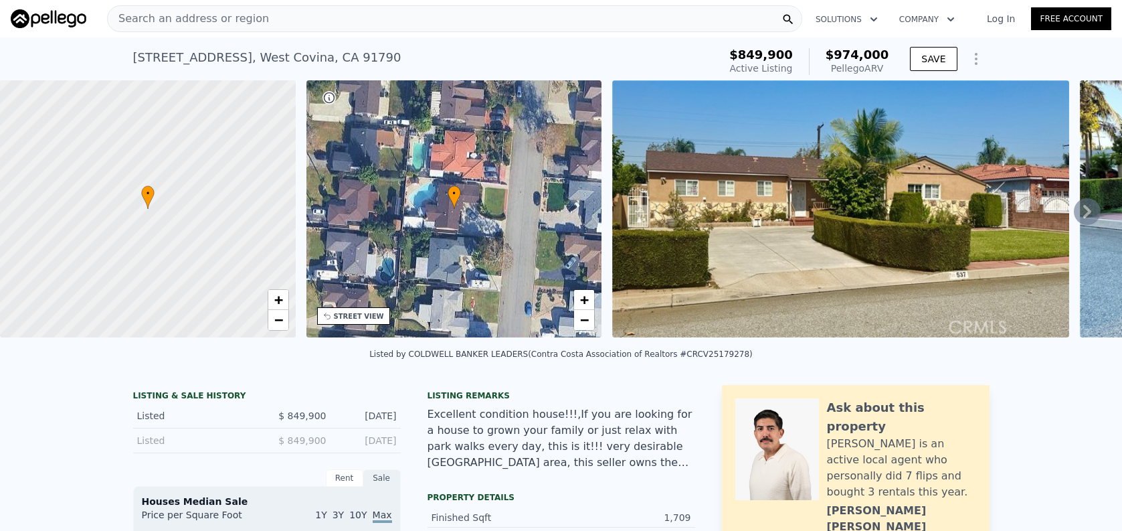
click at [282, 21] on div "Search an address or region" at bounding box center [454, 18] width 695 height 27
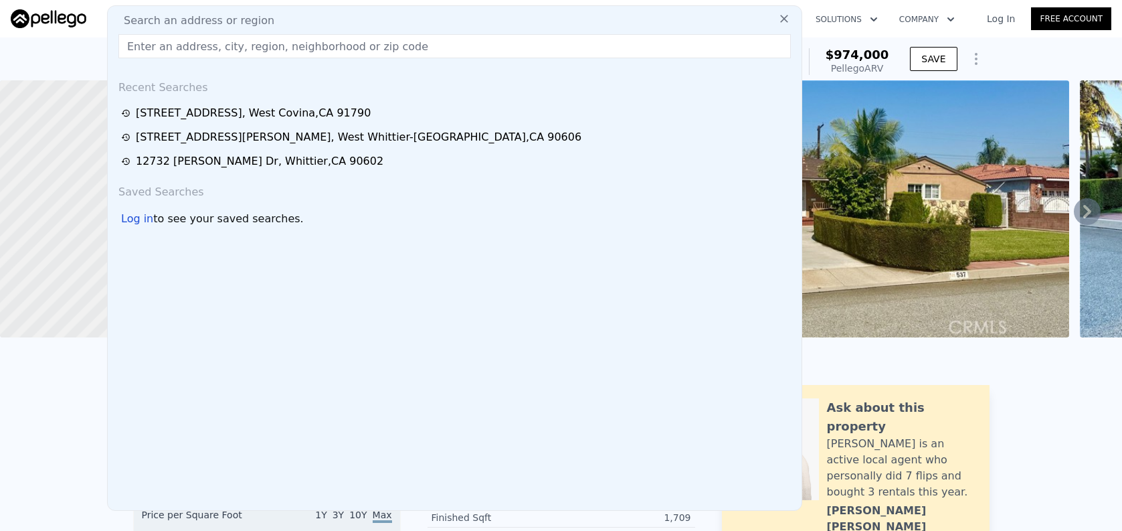
click at [290, 46] on input "text" at bounding box center [454, 46] width 673 height 24
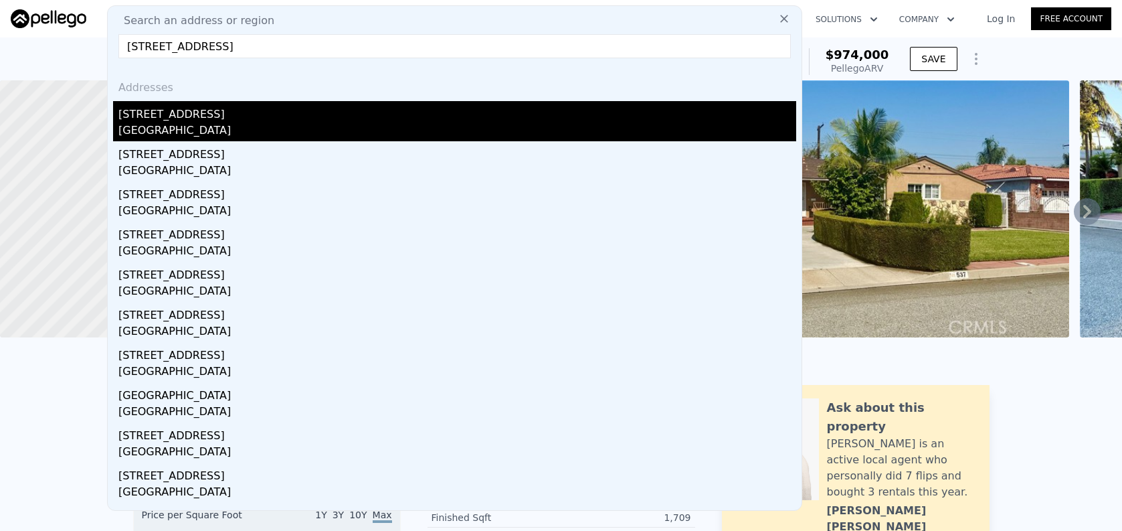
type input "[STREET_ADDRESS]"
click at [333, 114] on div "[STREET_ADDRESS]" at bounding box center [457, 111] width 678 height 21
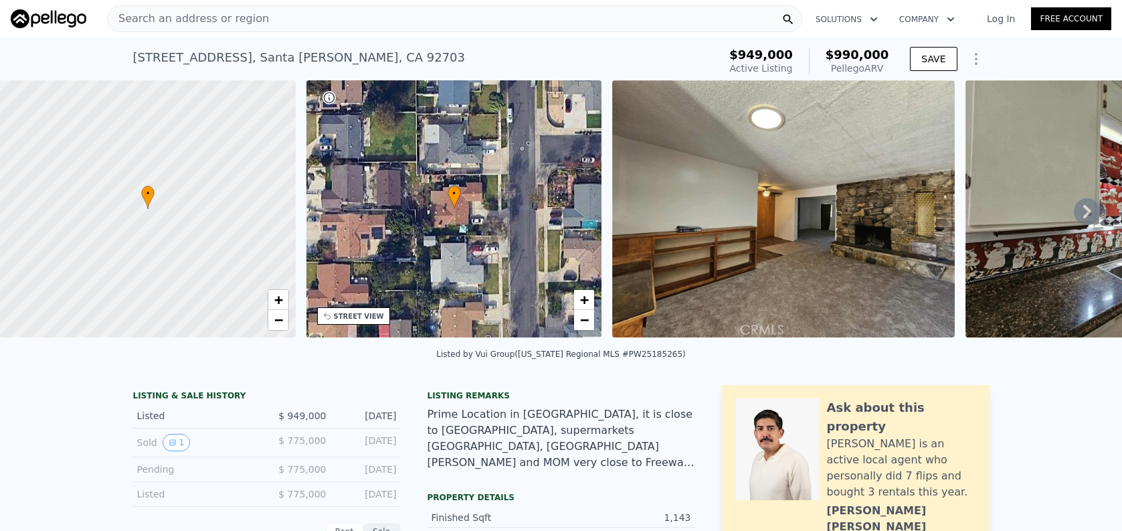
click at [258, 20] on div "Search an address or region" at bounding box center [454, 18] width 695 height 27
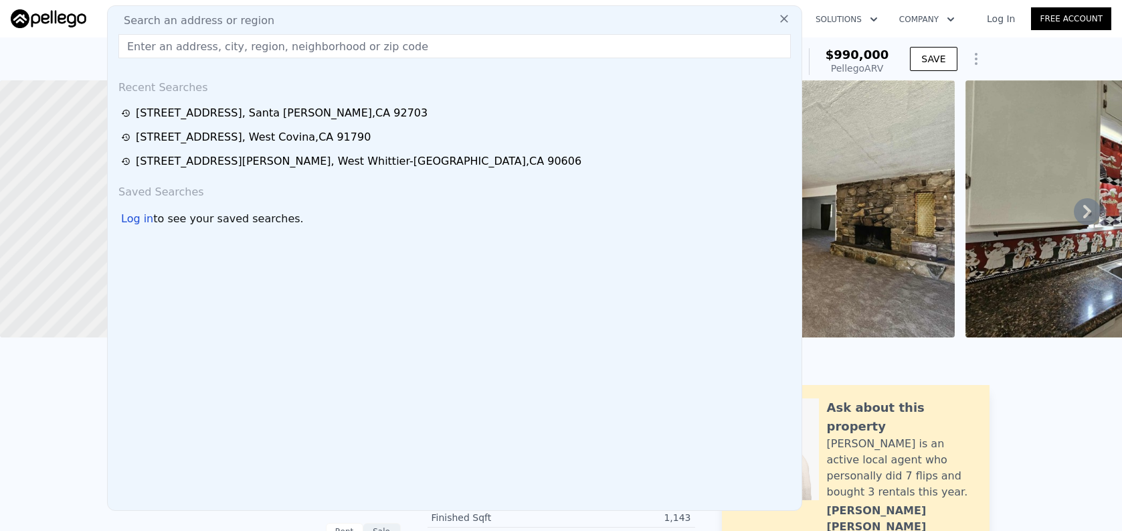
click at [264, 46] on input "text" at bounding box center [454, 46] width 673 height 24
paste input "[STREET_ADDRESS]"
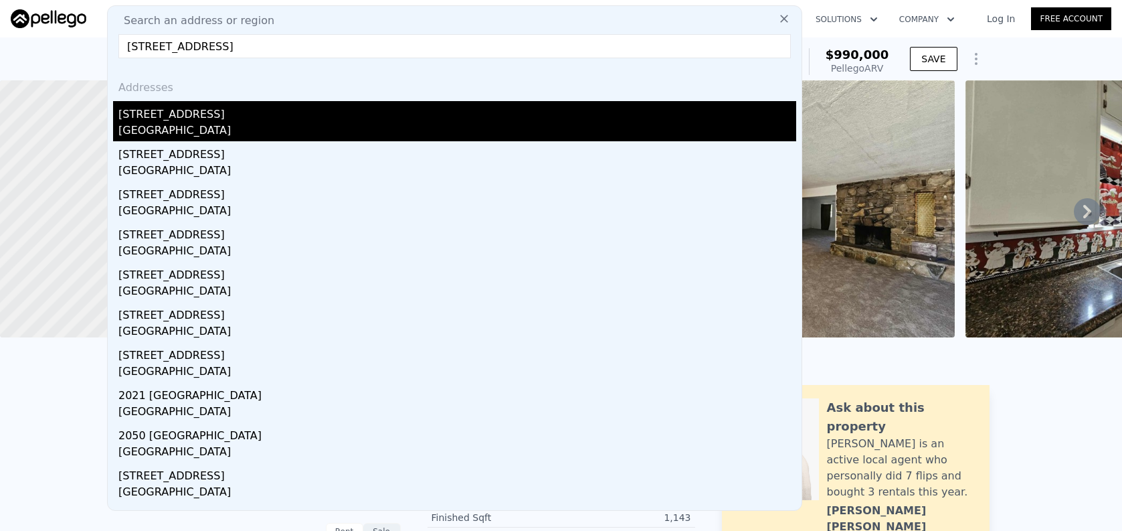
type input "[STREET_ADDRESS]"
click at [265, 118] on div "[STREET_ADDRESS]" at bounding box center [457, 111] width 678 height 21
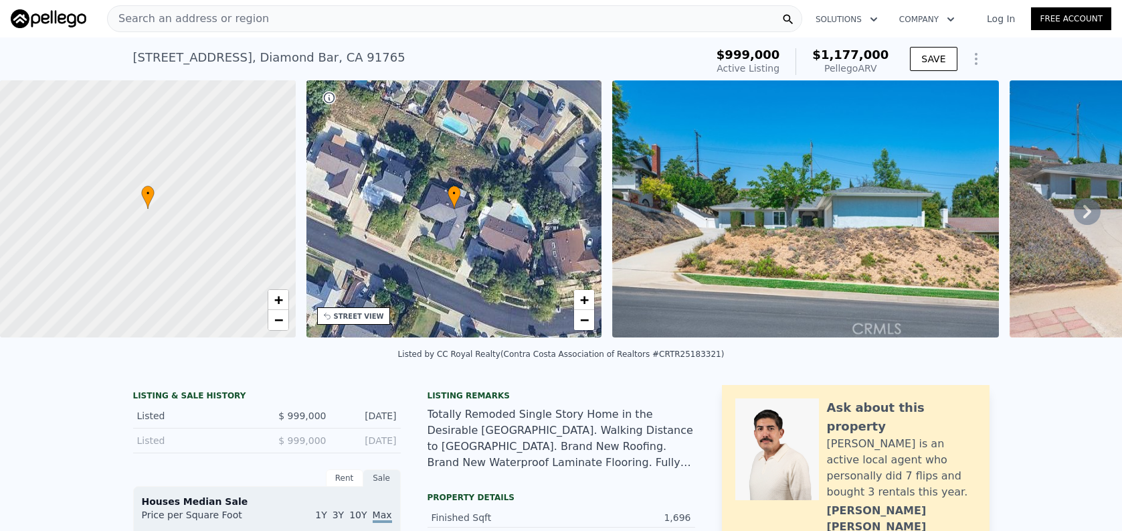
click at [333, 17] on div "Search an address or region" at bounding box center [454, 18] width 695 height 27
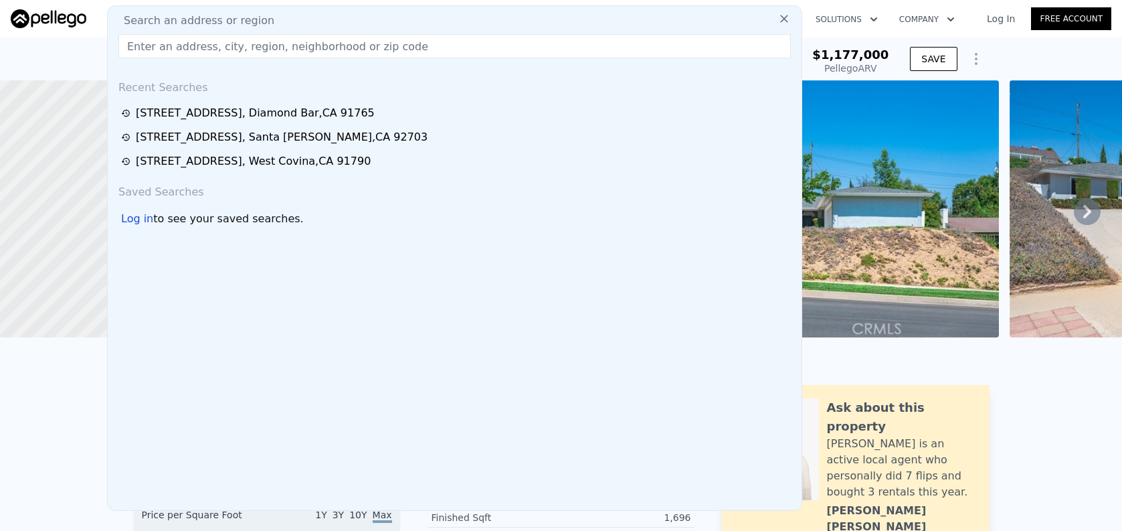
click at [331, 41] on input "text" at bounding box center [454, 46] width 673 height 24
paste input "[STREET_ADDRESS][US_STATE]"
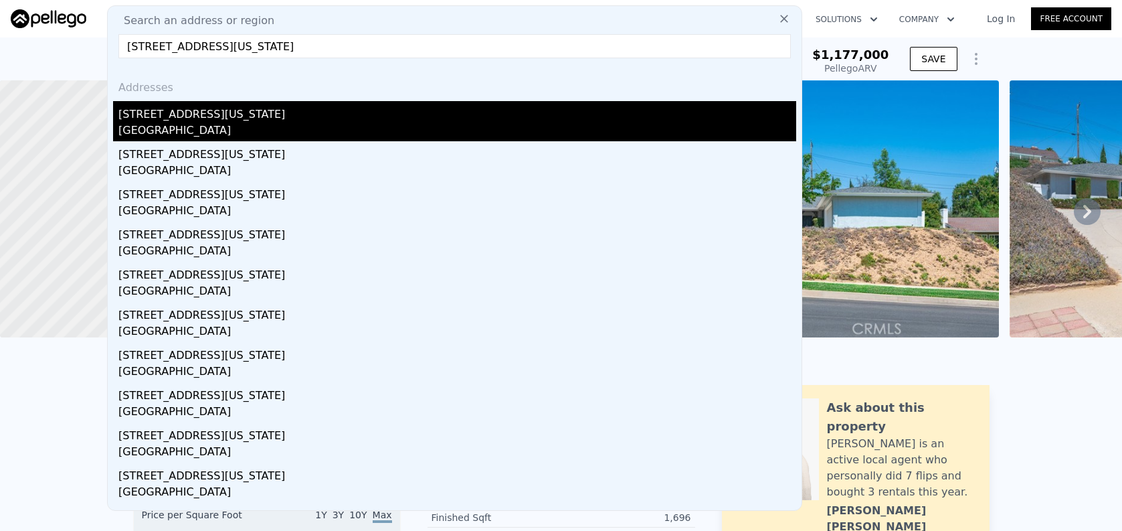
type input "[STREET_ADDRESS][US_STATE]"
click at [343, 118] on div "[STREET_ADDRESS][US_STATE]" at bounding box center [457, 111] width 678 height 21
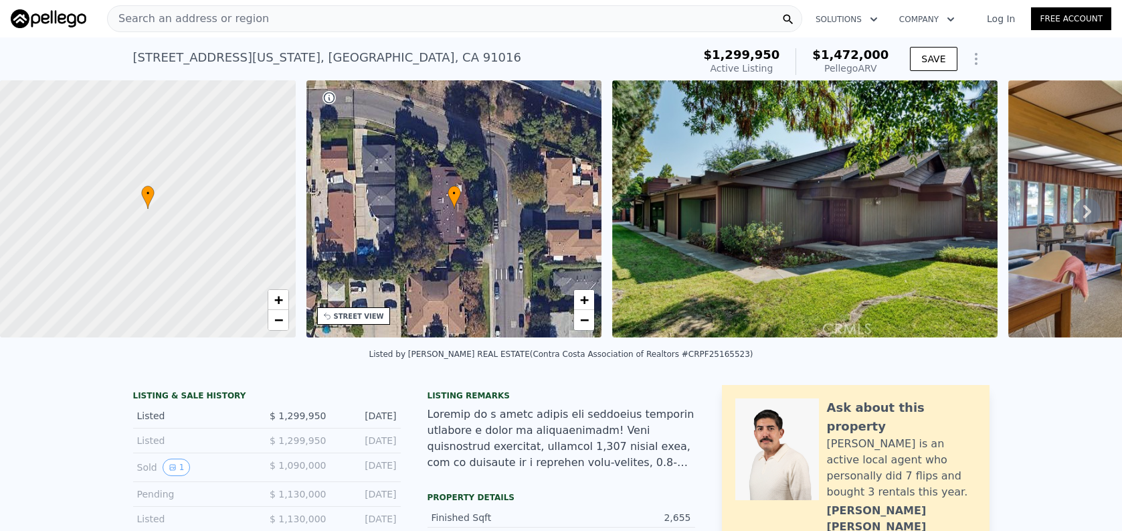
click at [628, 463] on div at bounding box center [562, 438] width 268 height 64
click at [303, 21] on div "Search an address or region" at bounding box center [454, 18] width 695 height 27
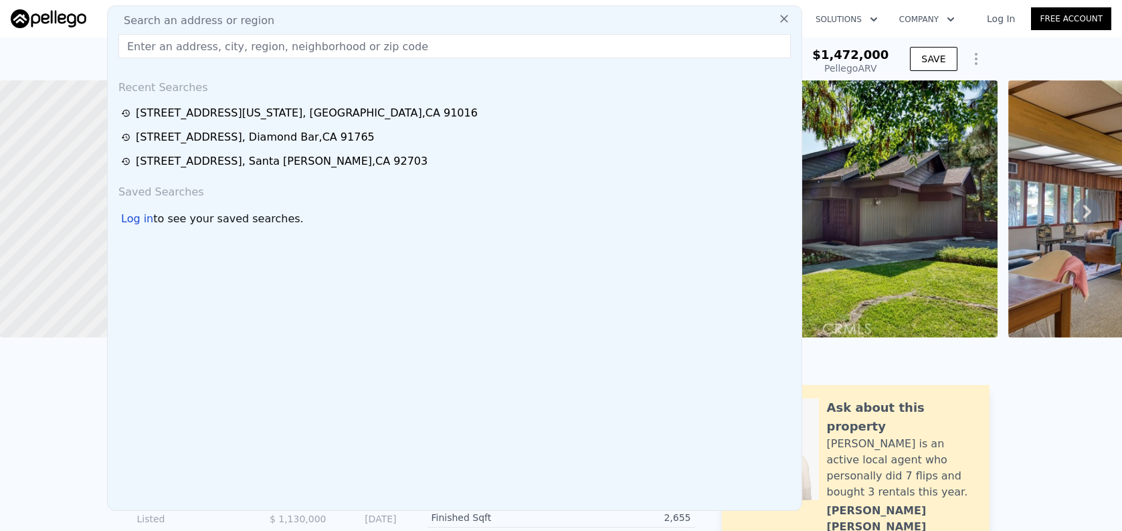
click at [305, 35] on input "text" at bounding box center [454, 46] width 673 height 24
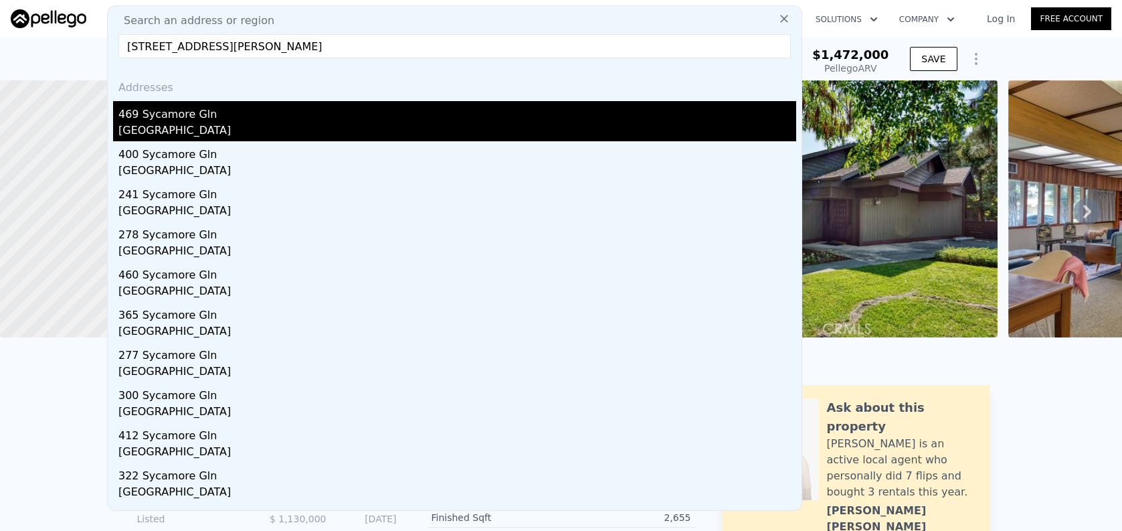
type input "[STREET_ADDRESS][PERSON_NAME]"
click at [299, 137] on div "[GEOGRAPHIC_DATA]" at bounding box center [457, 131] width 678 height 19
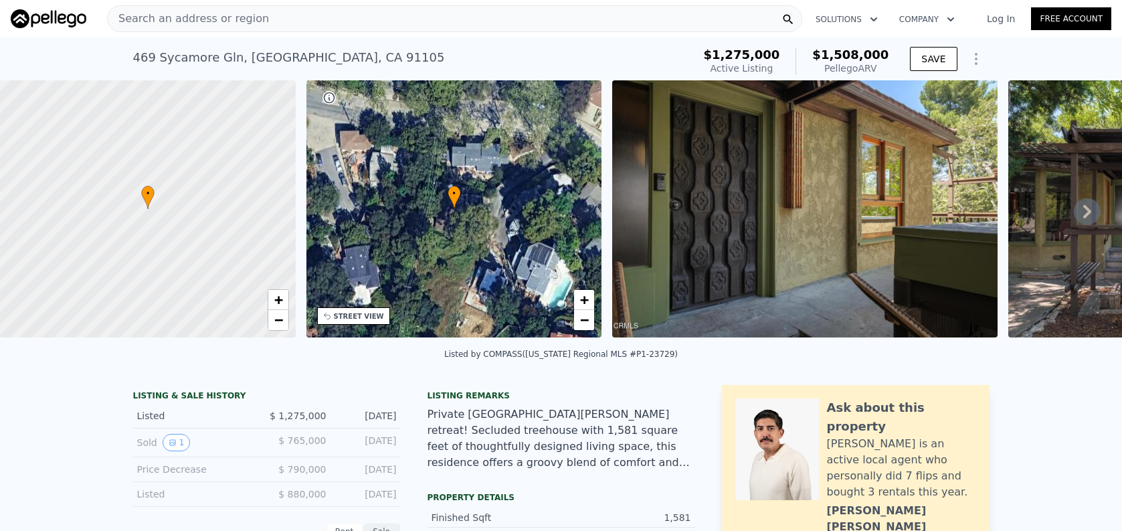
click at [306, 33] on div "Search an address or region Solutions Company Open main menu Log In Free Account" at bounding box center [561, 19] width 1101 height 32
click at [308, 31] on div "Search an address or region" at bounding box center [454, 18] width 695 height 27
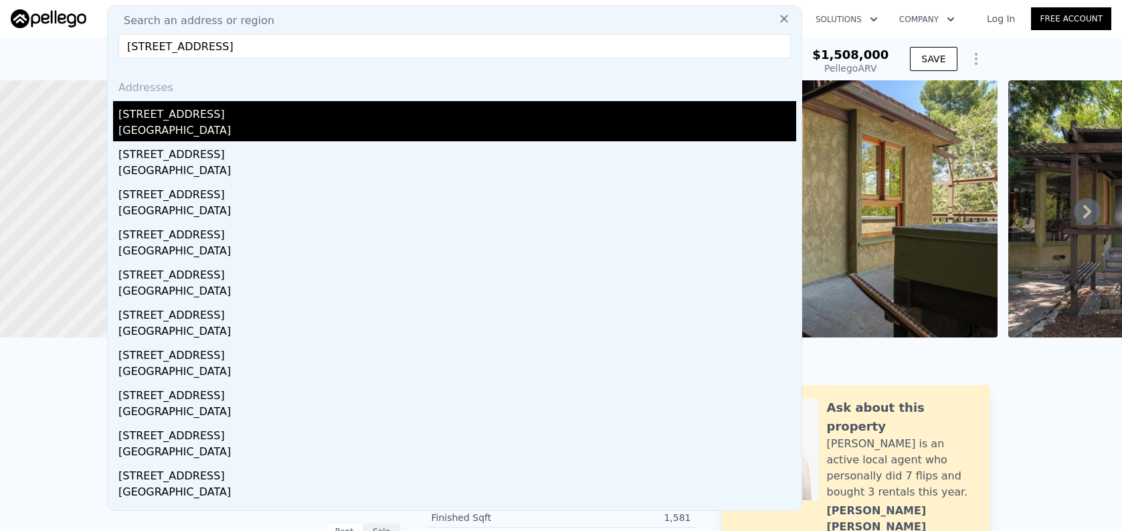
type input "[STREET_ADDRESS]"
click at [311, 126] on div "[GEOGRAPHIC_DATA]" at bounding box center [457, 131] width 678 height 19
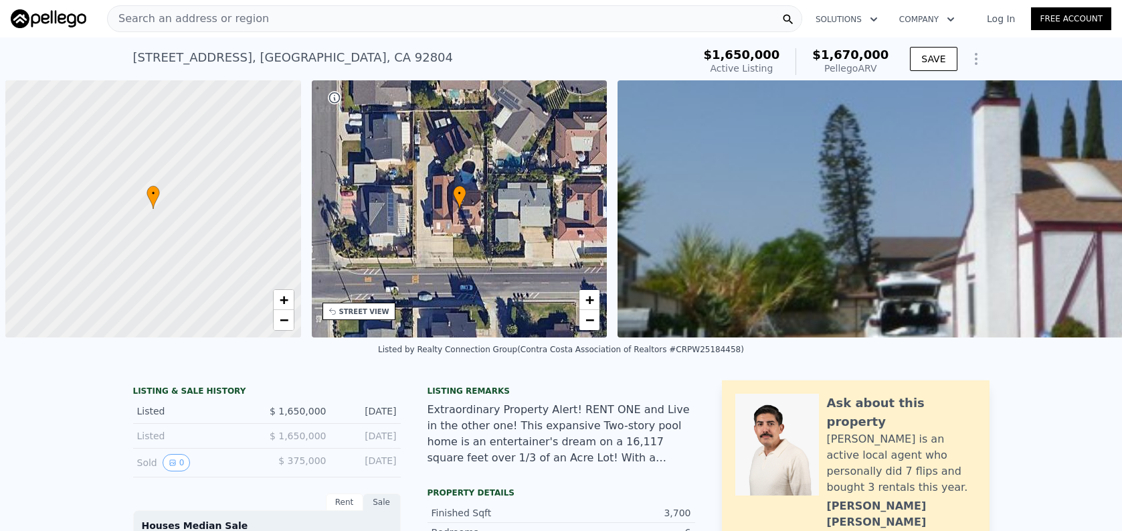
scroll to position [0, 5]
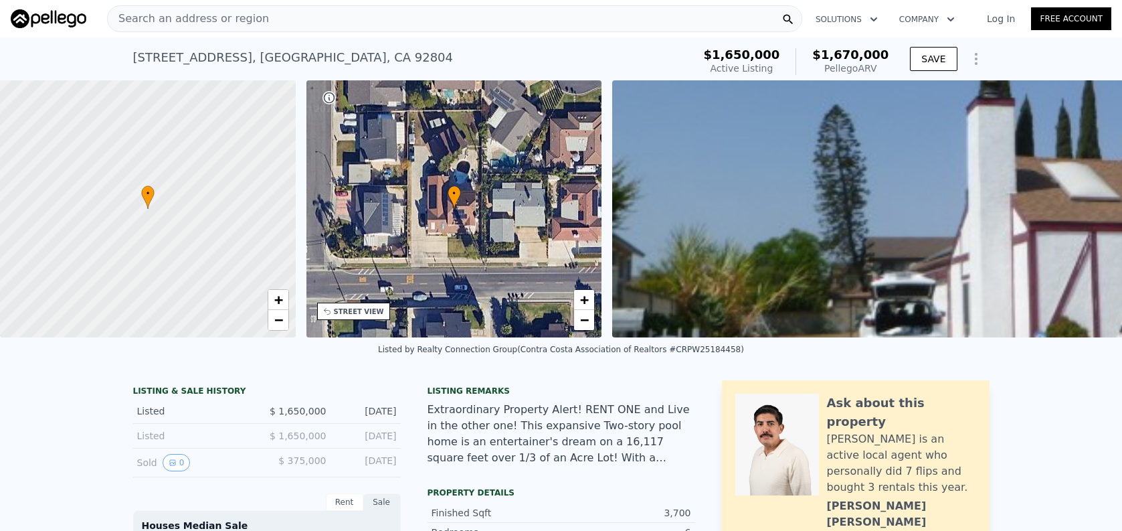
click at [276, 19] on div "Search an address or region" at bounding box center [454, 18] width 695 height 27
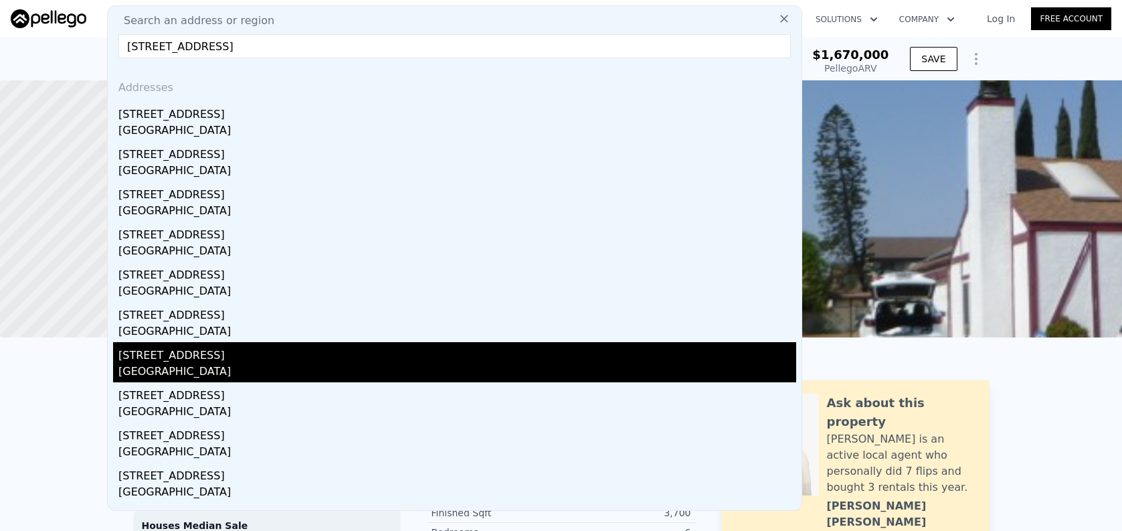
type input "5747 3rd Avenue, Los Angeles, CA 90043"
click at [311, 356] on div "5747 3rd Ave" at bounding box center [457, 352] width 678 height 21
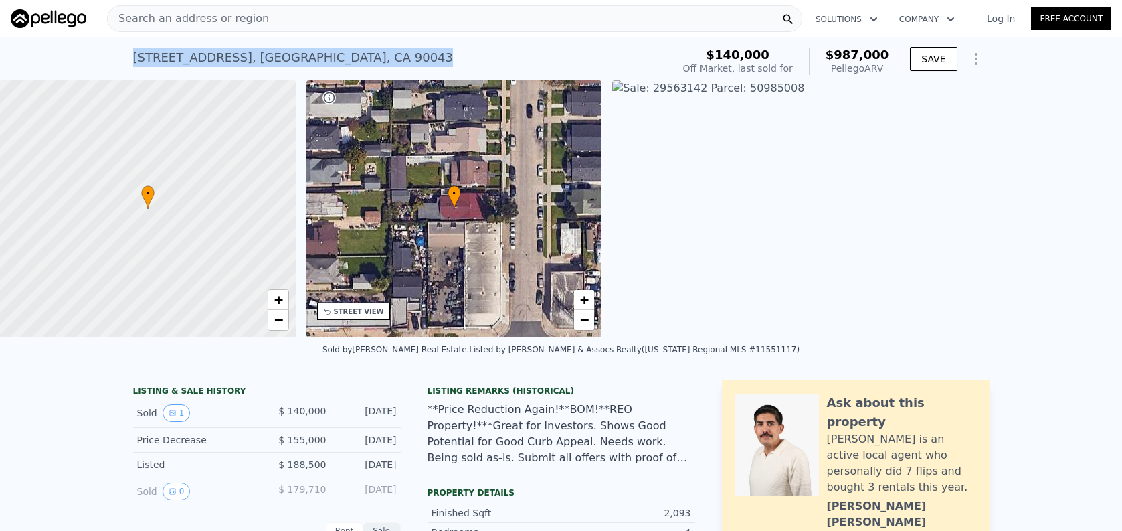
drag, startPoint x: 126, startPoint y: 56, endPoint x: 460, endPoint y: 62, distance: 334.0
click at [461, 62] on div "5747 3rd Ave , Los Angeles County , CA 90043 Sold Feb 2012 for $140k (~ARV $987…" at bounding box center [561, 58] width 1122 height 43
copy div "5747 3rd Ave , Los Angeles County , CA 90043"
click at [252, 38] on div "5747 3rd Ave , Los Angeles County , CA 90043 Sold Feb 2012 for $140k (~ARV $987…" at bounding box center [561, 58] width 857 height 43
click at [253, 33] on div "Search an address or region Solutions Company Open main menu Log In Free Account" at bounding box center [561, 19] width 1101 height 32
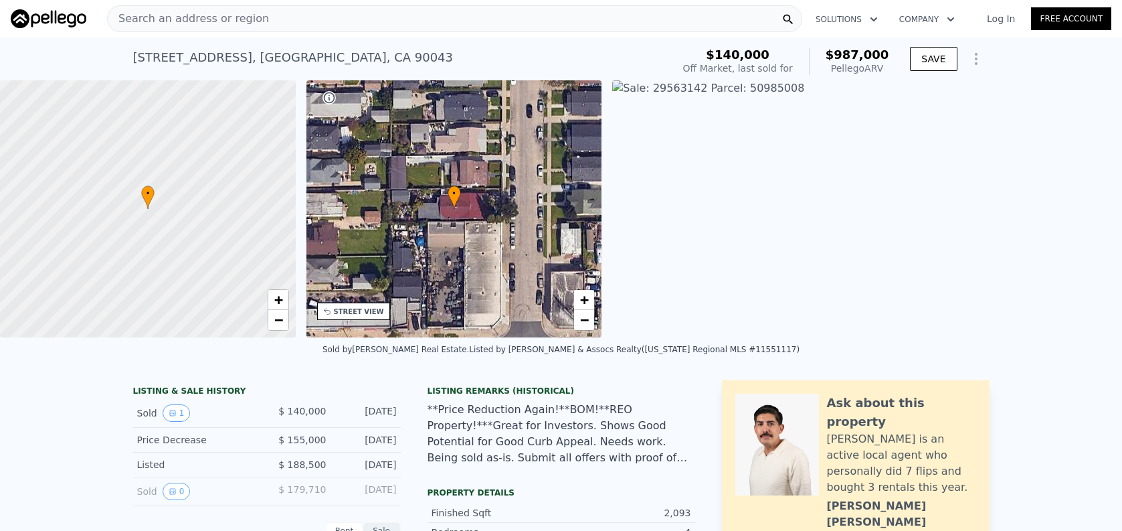
click at [254, 23] on span "Search an address or region" at bounding box center [188, 19] width 161 height 16
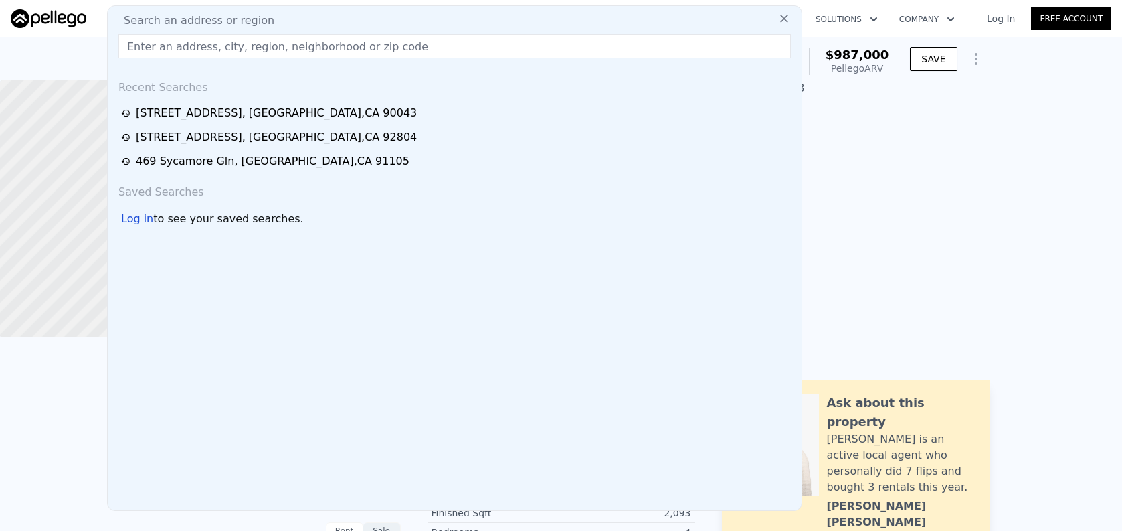
click at [256, 43] on input "text" at bounding box center [454, 46] width 673 height 24
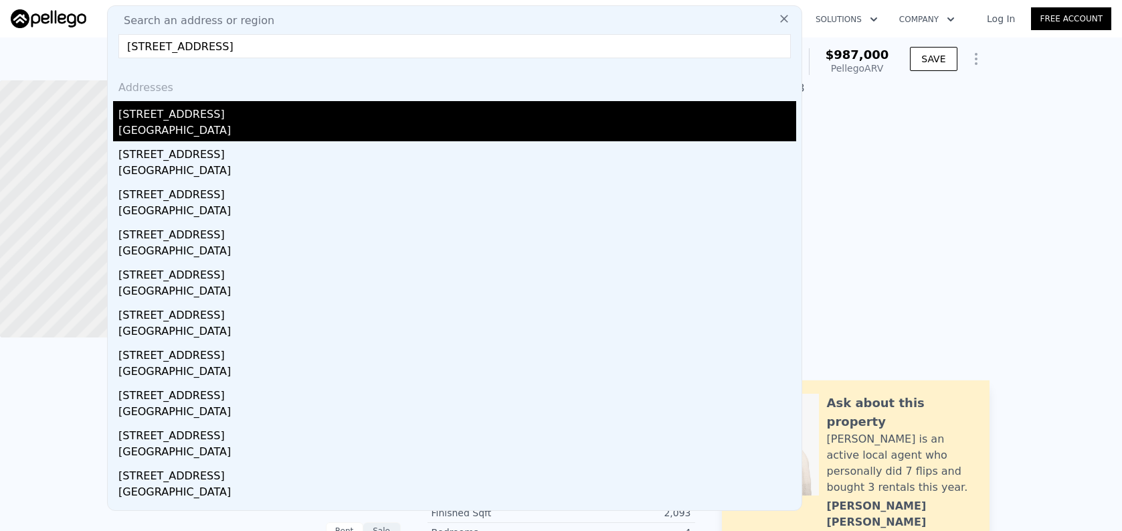
type input "3312 Hyde Park Boulevard, Los Angeles, CA 90043"
click at [256, 110] on div "3312 Hyde Park Blvd" at bounding box center [457, 111] width 678 height 21
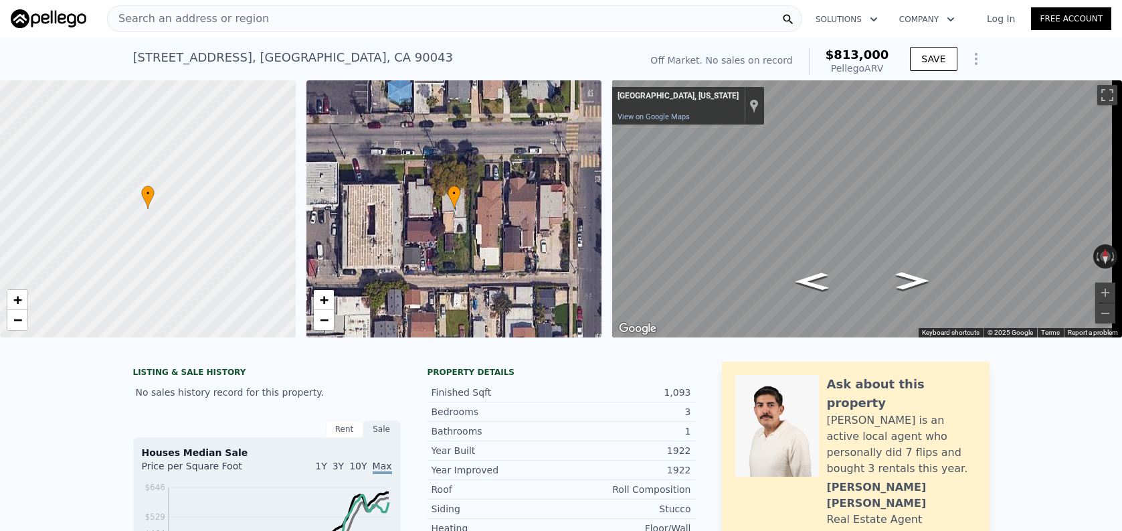
click at [316, 27] on div "Search an address or region" at bounding box center [454, 18] width 695 height 27
